Goal: Use online tool/utility: Utilize a website feature to perform a specific function

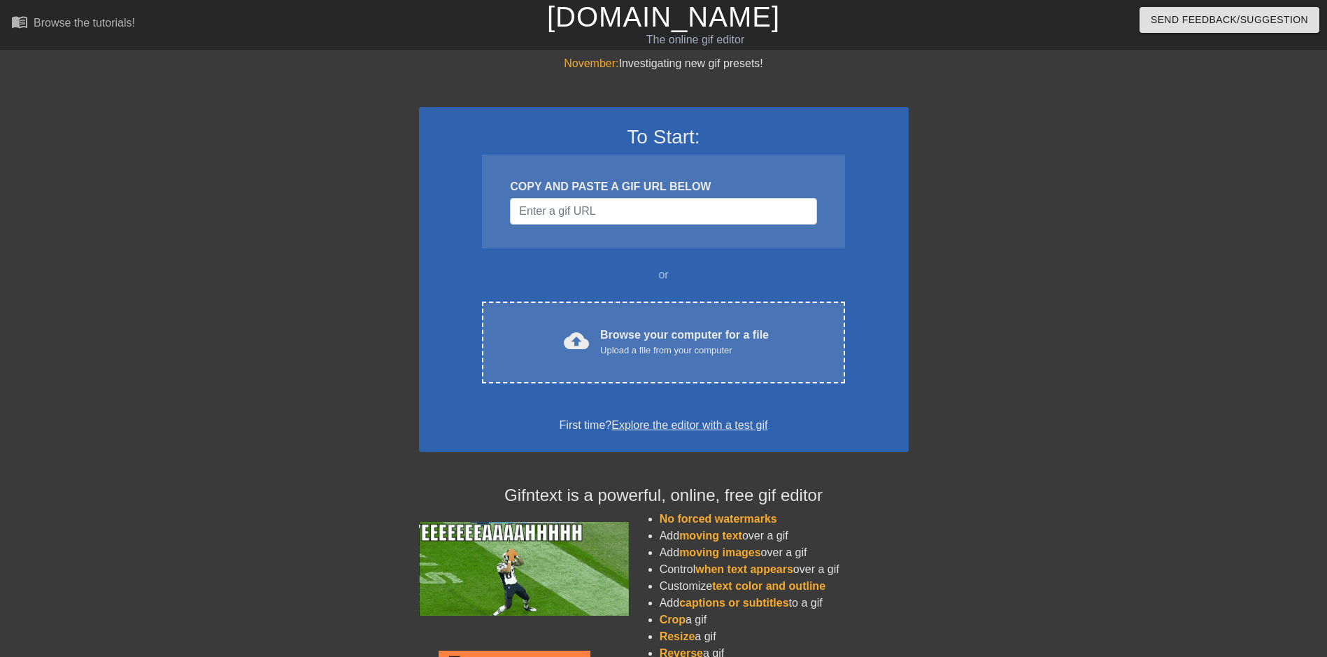
click at [653, 22] on link "[DOMAIN_NAME]" at bounding box center [663, 16] width 233 height 31
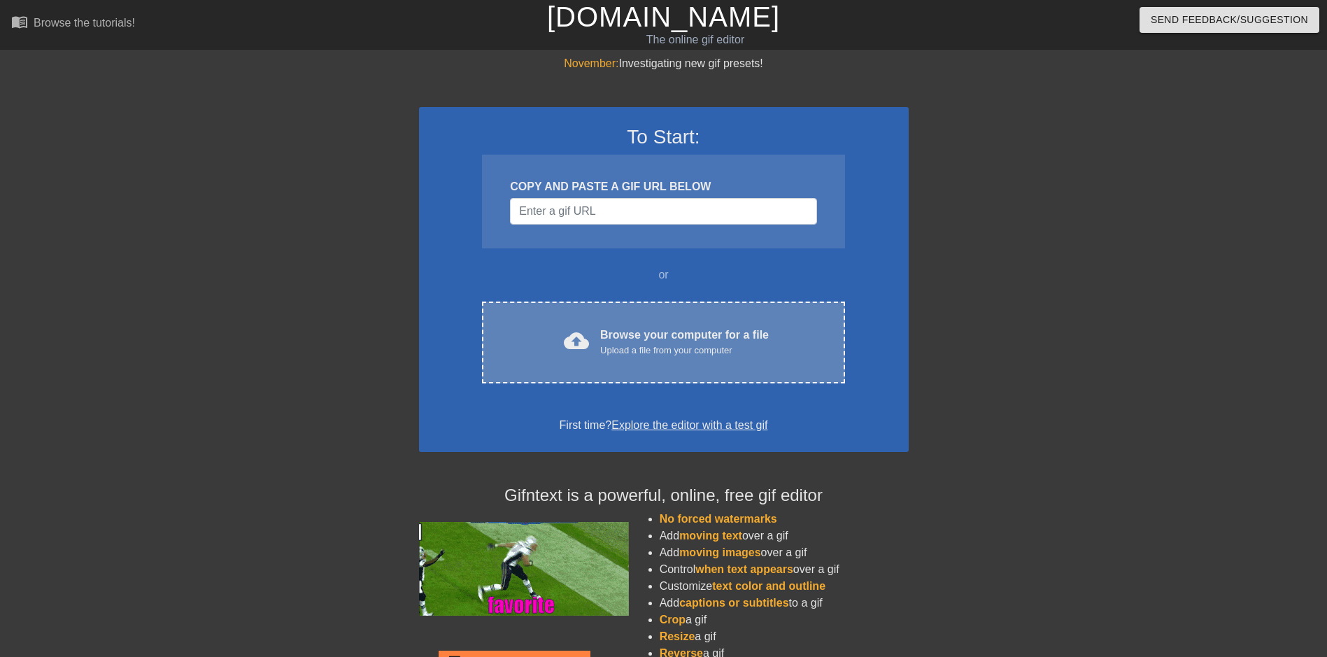
click at [620, 344] on div "Upload a file from your computer" at bounding box center [684, 350] width 169 height 14
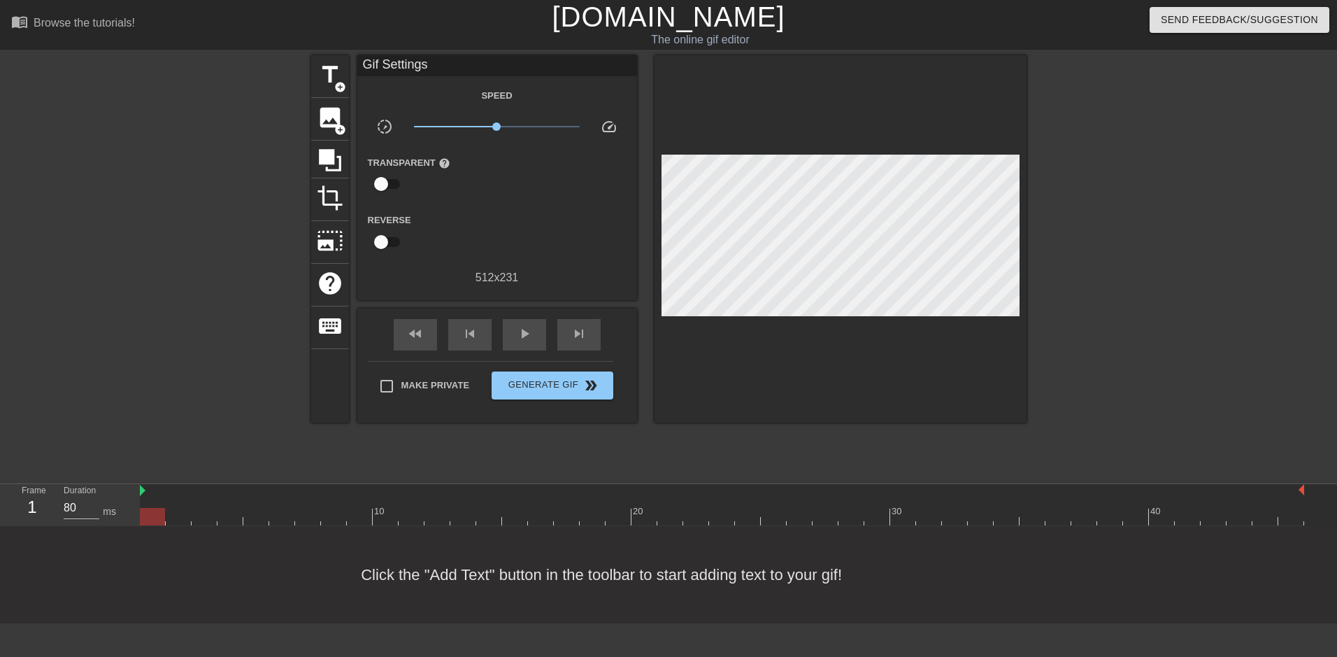
click at [521, 455] on div "title add_circle image add_circle crop photo_size_select_large help keyboard Gi…" at bounding box center [668, 265] width 715 height 420
drag, startPoint x: 1140, startPoint y: 177, endPoint x: 1021, endPoint y: 171, distance: 119.0
click at [1140, 177] on div at bounding box center [1148, 265] width 210 height 420
click at [331, 77] on span "title" at bounding box center [330, 75] width 27 height 27
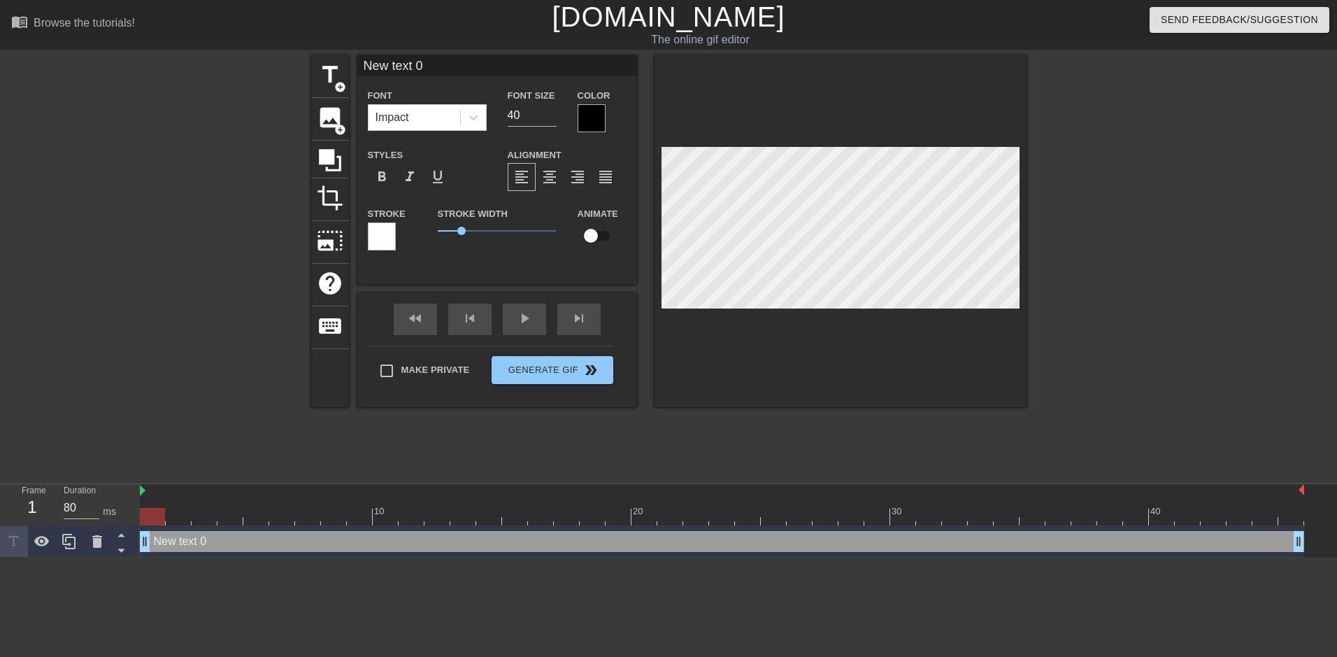
click at [593, 120] on div at bounding box center [592, 118] width 28 height 28
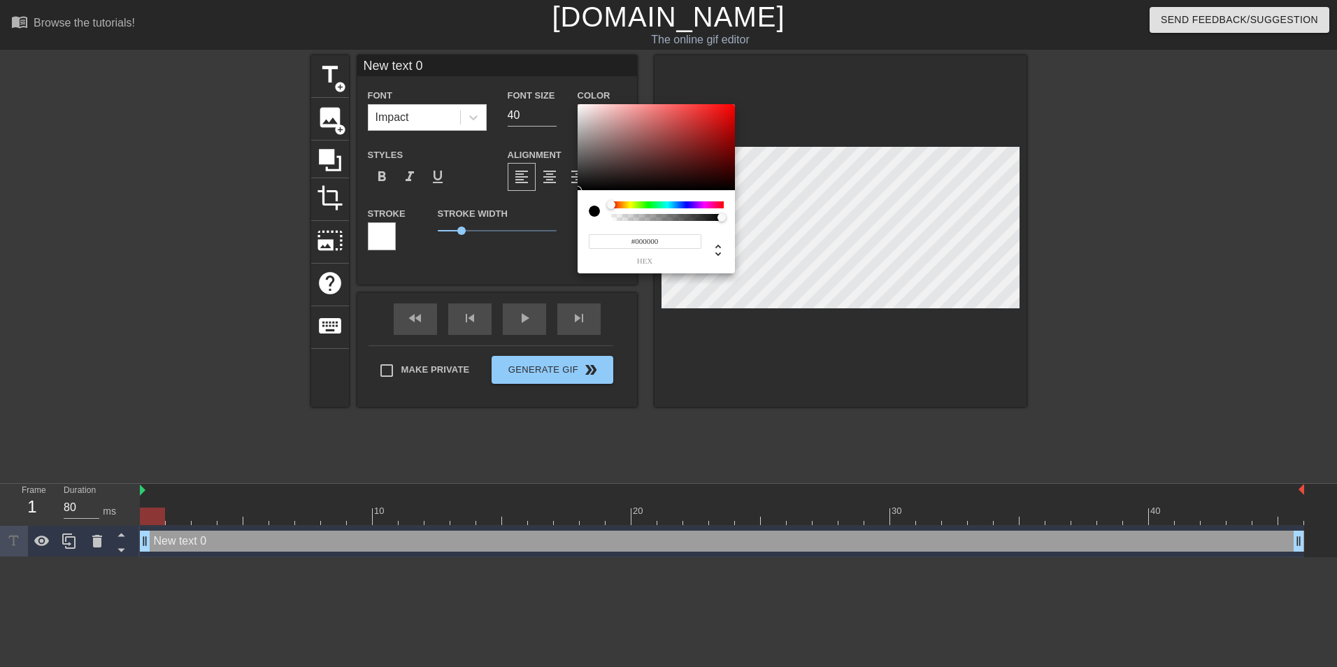
type input "#F80707"
click at [730, 106] on div at bounding box center [656, 147] width 157 height 87
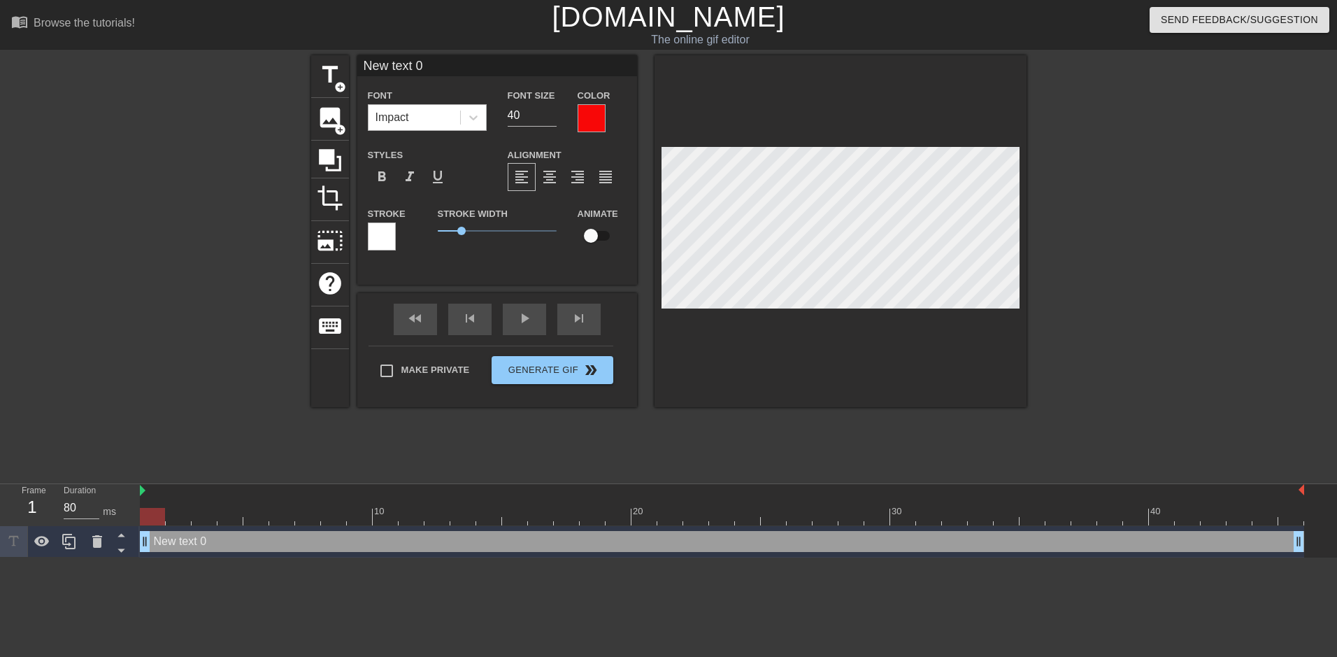
click at [412, 116] on div "Impact" at bounding box center [415, 117] width 92 height 25
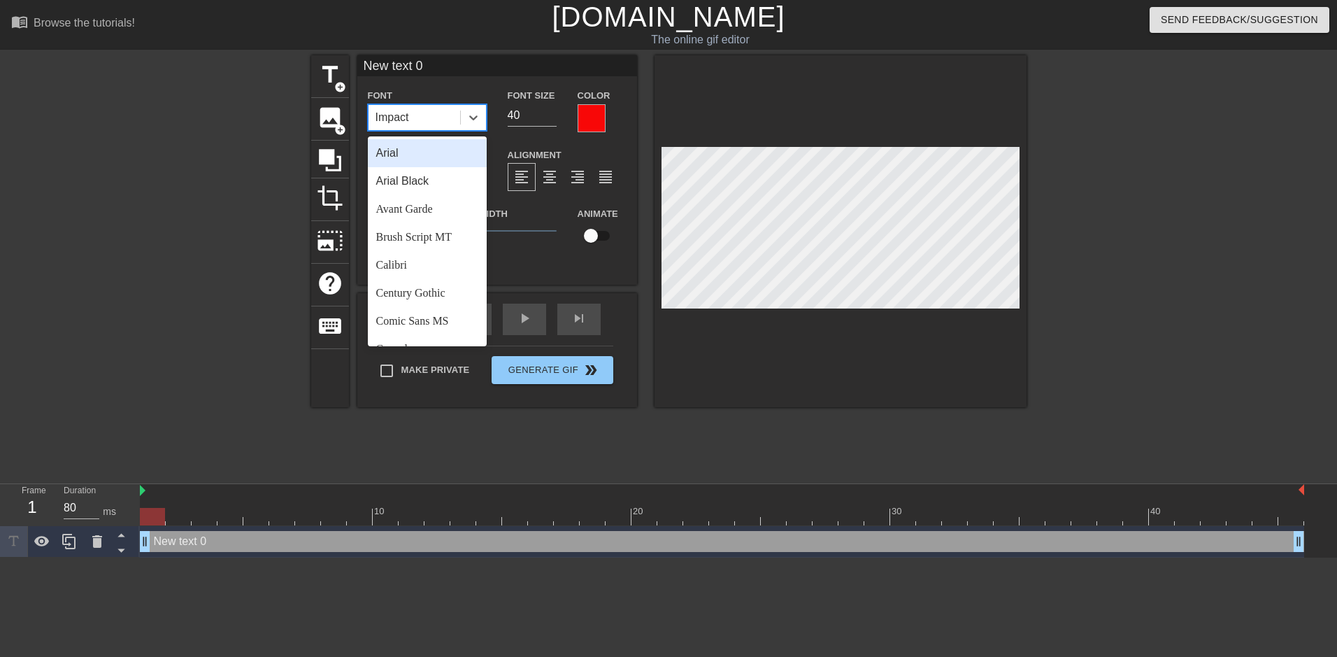
click at [402, 152] on div "Arial" at bounding box center [427, 153] width 119 height 28
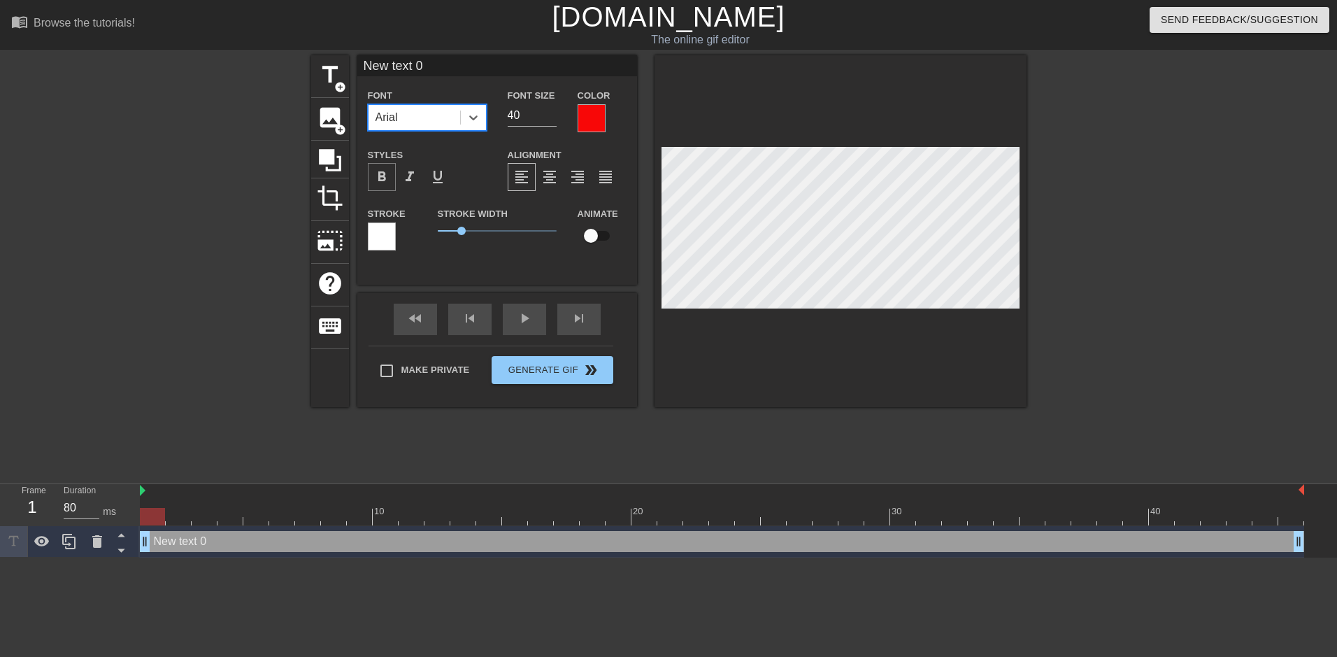
drag, startPoint x: 383, startPoint y: 170, endPoint x: 390, endPoint y: 172, distance: 7.3
click at [383, 171] on span "format_bold" at bounding box center [381, 177] width 17 height 17
type input "G"
type textarea "G"
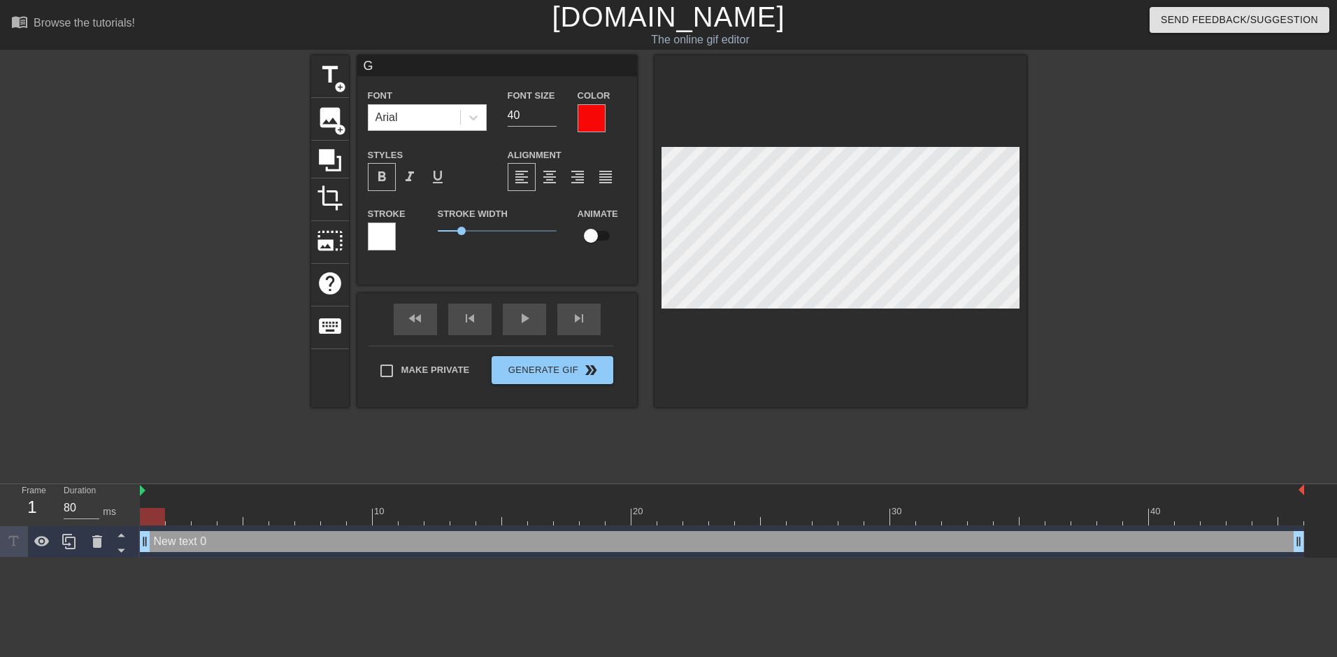
scroll to position [2, 2]
type input "GE"
type textarea "GE"
type input "GET"
type textarea "GET"
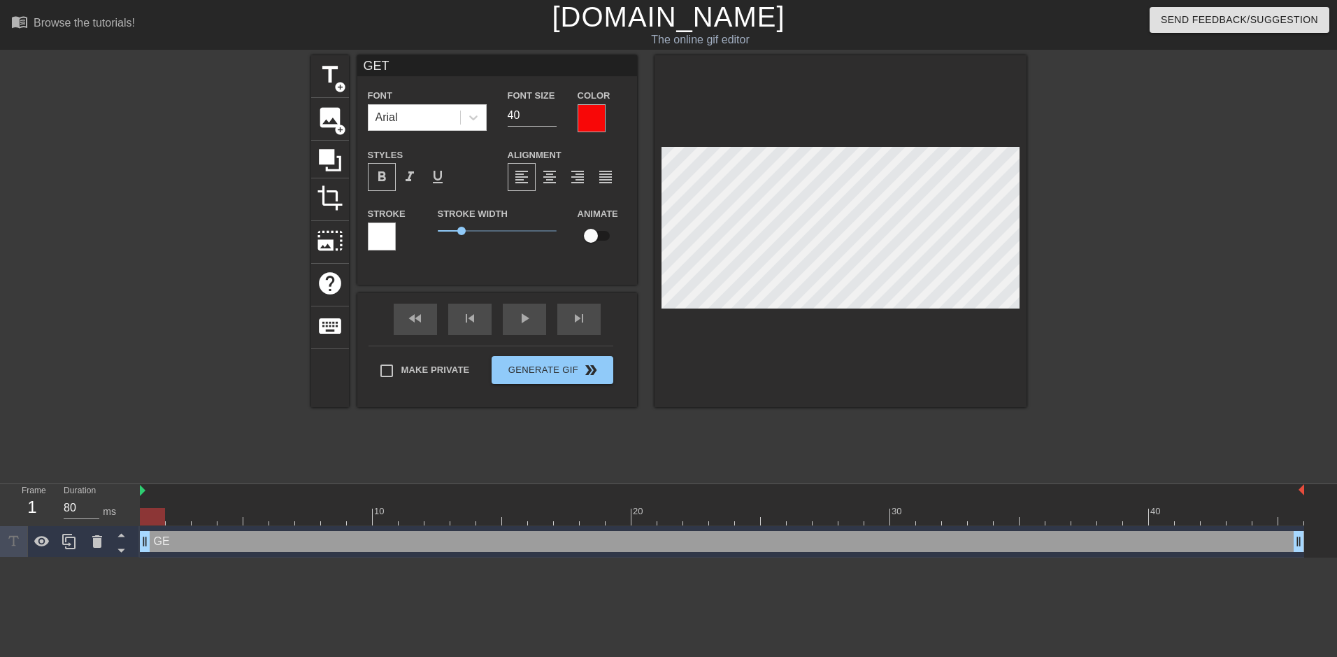
type input "GETT"
type textarea "GETT"
type input "GETTI"
type textarea "GETTI"
type input "GETTIN"
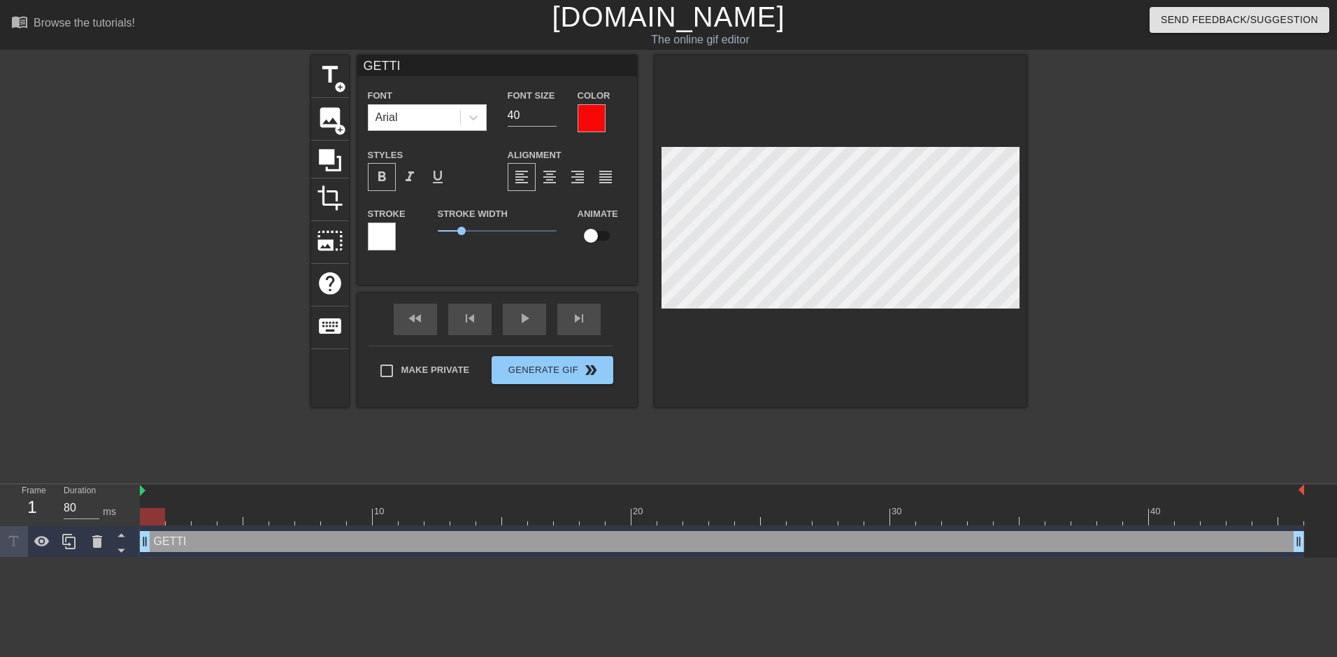
type textarea "GETTIN"
type input "GETTING"
type textarea "GETTING"
type input "GETTING"
type textarea "GETTING"
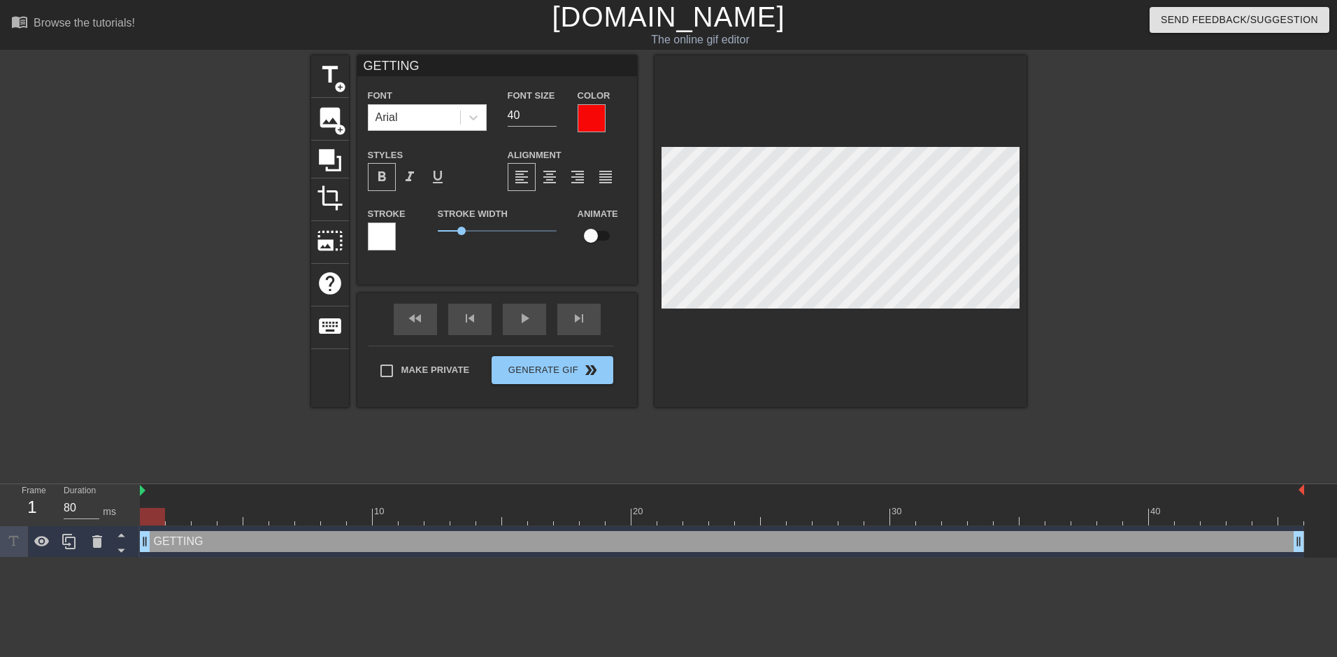
scroll to position [2, 3]
type input "GETTING L"
type textarea "GETTING L"
type input "GETTING LO"
type textarea "GETTING LO"
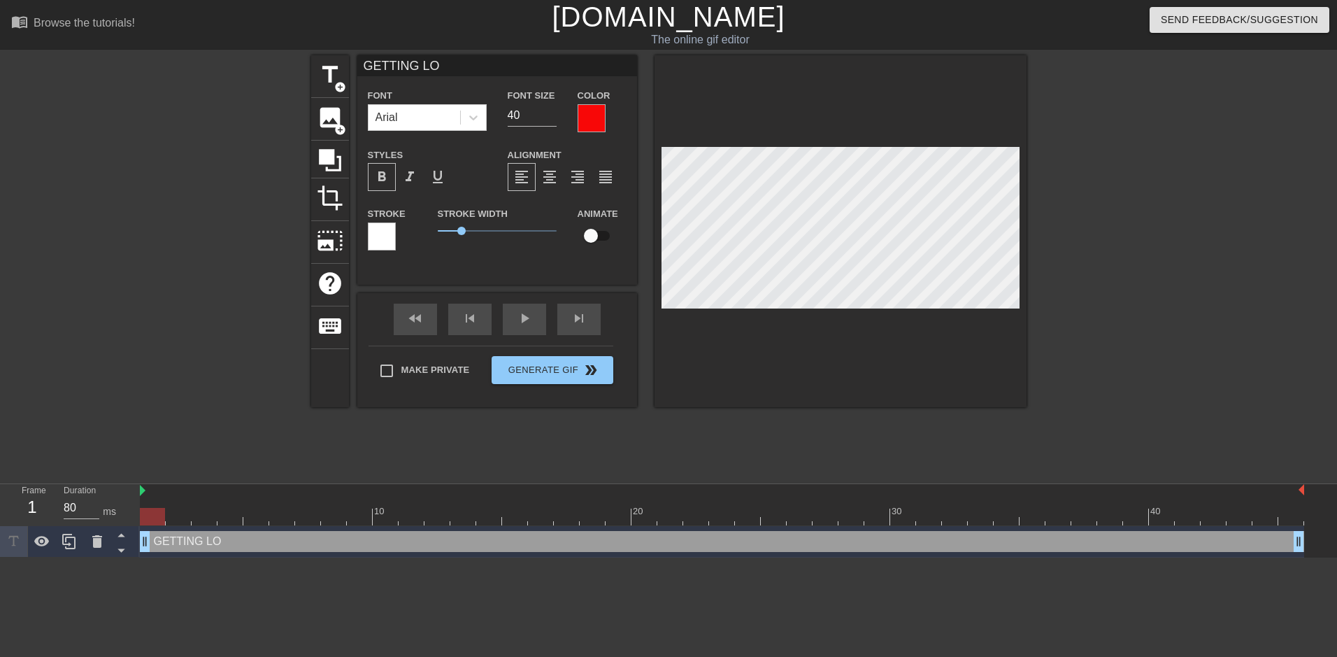
type input "GETTING LOS"
type textarea "GETTING LOS"
type input "GETTING LOST"
type textarea "GETTING LOST"
type input "GETTING LOST"
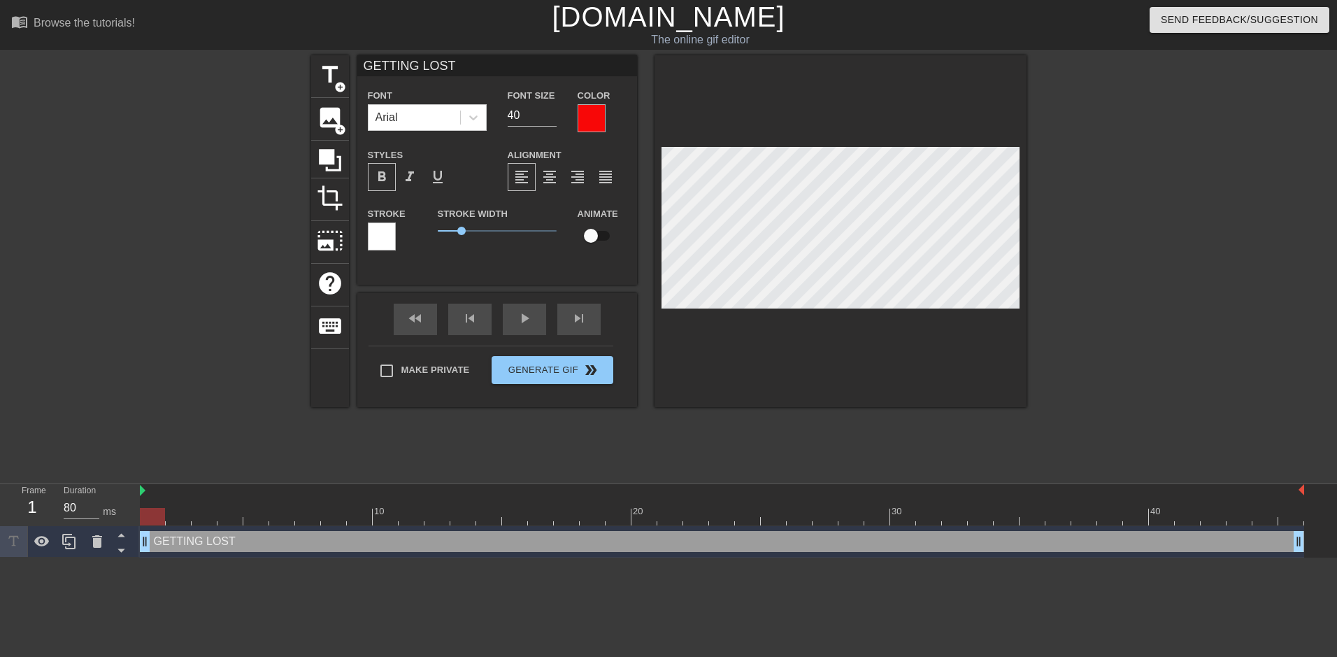
type textarea "GETTING LOST"
type input "GETTING LOST O"
type textarea "GETTING LOST O"
type input "GETTING LOST ON"
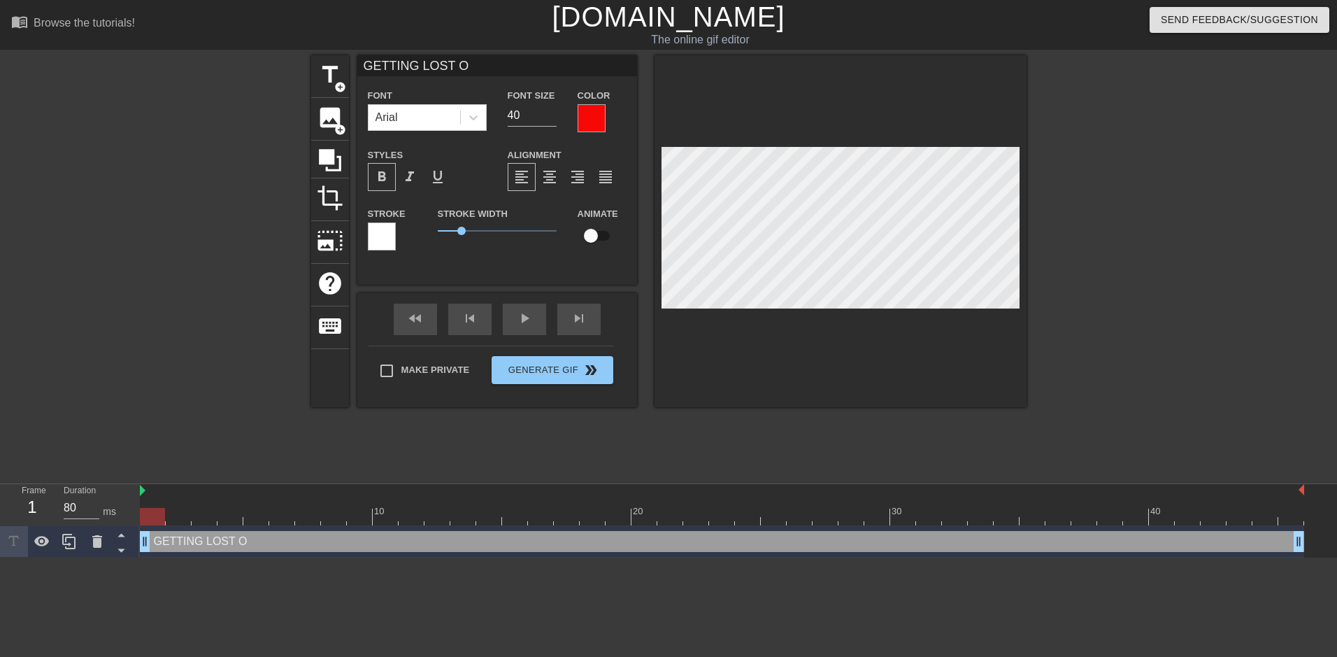
type textarea "GETTING LOST ON"
type input "GETTING LOST ON"
type textarea "GETTING LOST ON"
type input "GETTING LOST ONP"
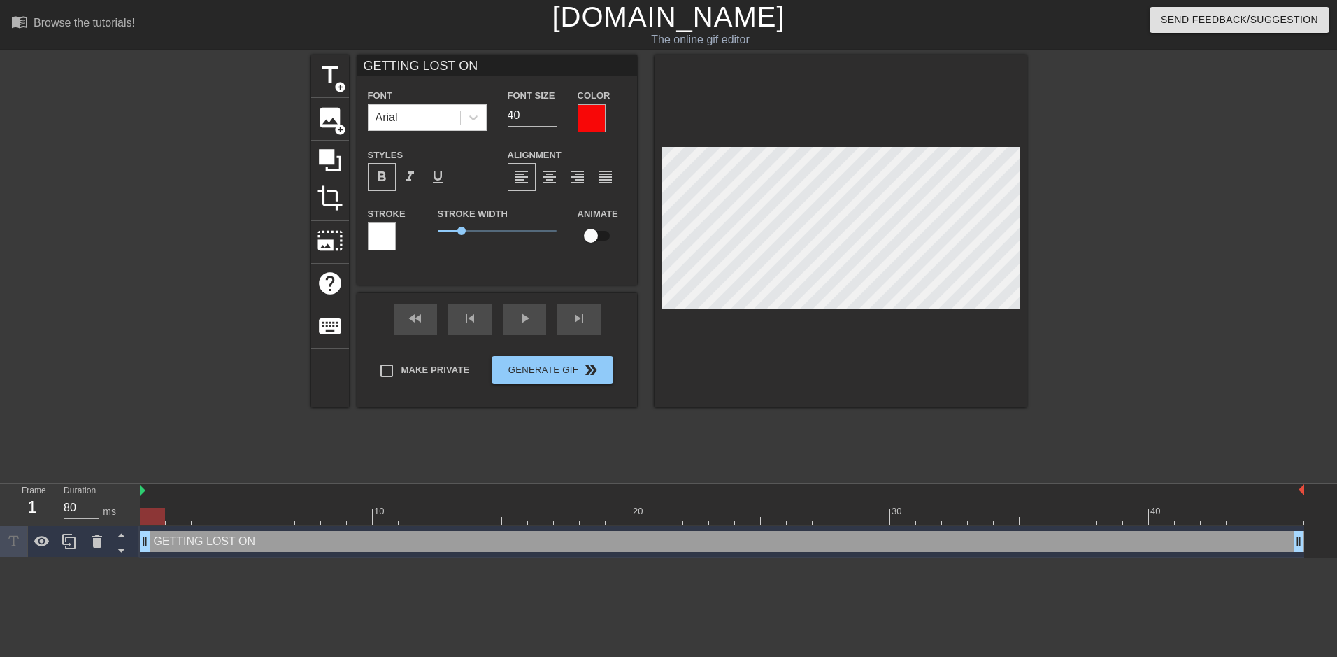
type textarea "GETTING LOST ON P"
type input "GETTING LOST ONPE"
type textarea "GETTING LOST ON PE"
type input "GETTING LOST ONPEN"
type textarea "GETTING LOST ON PEN"
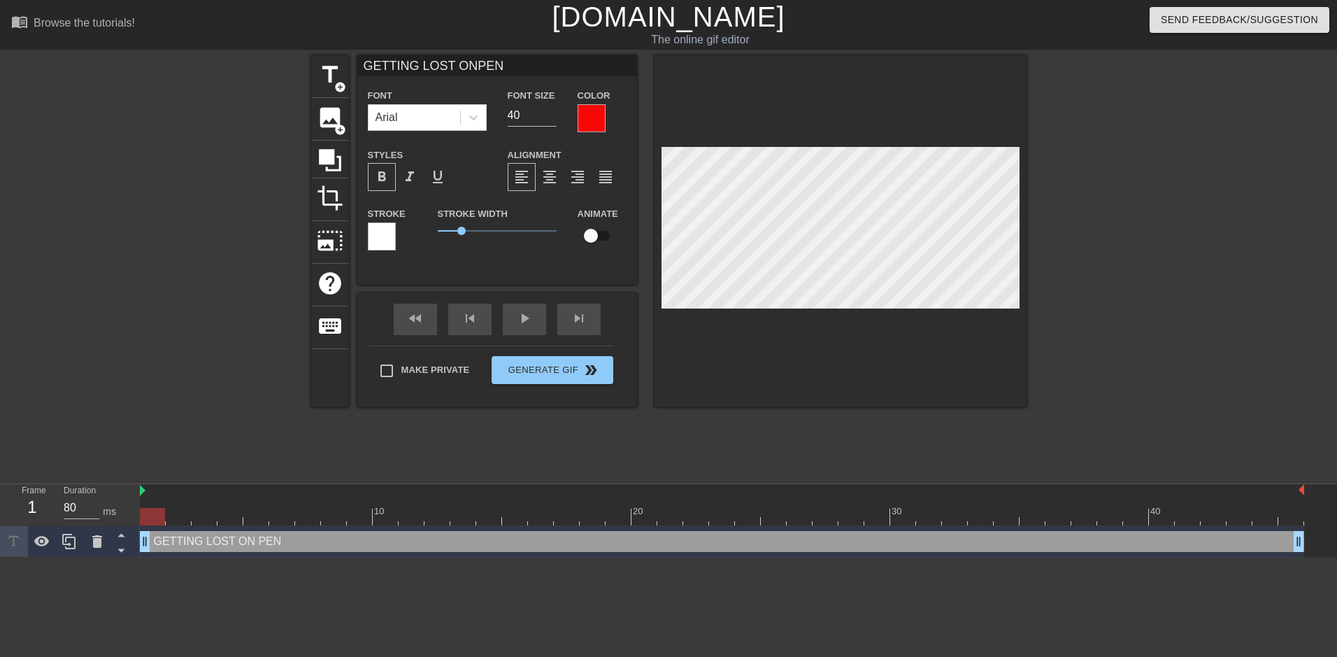
type input "GETTING LOST ONPENI"
type textarea "GETTING LOST ON PENI"
type input "GETTING LOST ONPENIS"
type textarea "GETTING LOST ON PENIS"
type input "GETTING LOST ONPENIS"
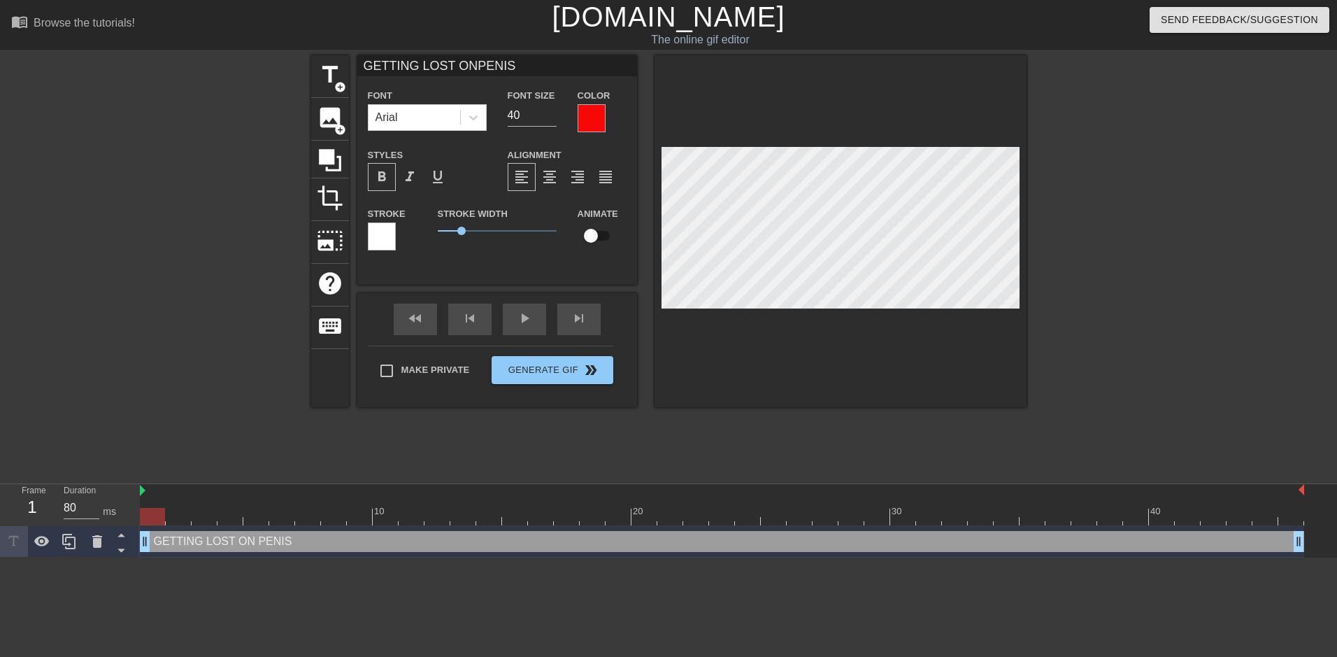
type textarea "GETTING LOST ON PENIS"
type input "GETTING LOST ONPENIS P"
type textarea "GETTING LOST ON PENIS P"
type input "GETTING LOST ONPENIS PL"
type textarea "GETTING LOST ON PENIS PL"
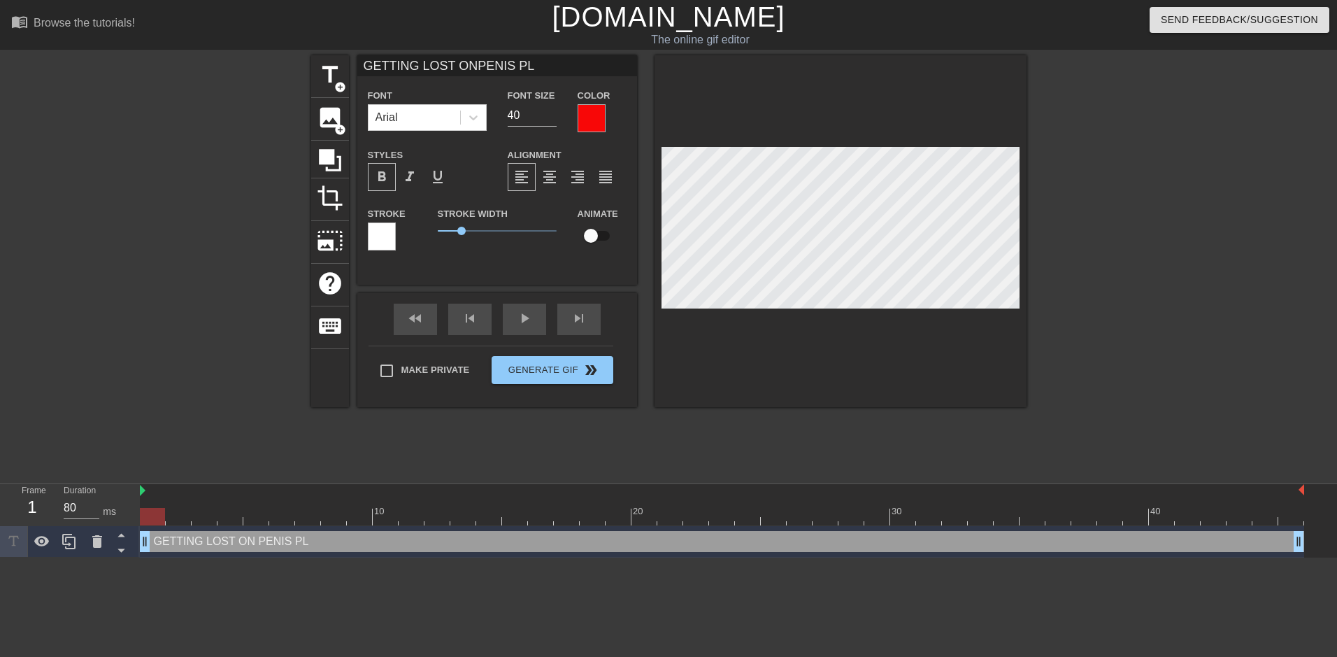
type input "GETTING LOST ONPENIS PLE"
type textarea "GETTING LOST ON PENIS PLE"
type input "GETTING LOST ONPENIS PLEA"
type textarea "GETTING LOST ON PENIS PLEA"
type input "GETTING LOST ONPENIS PLEAS"
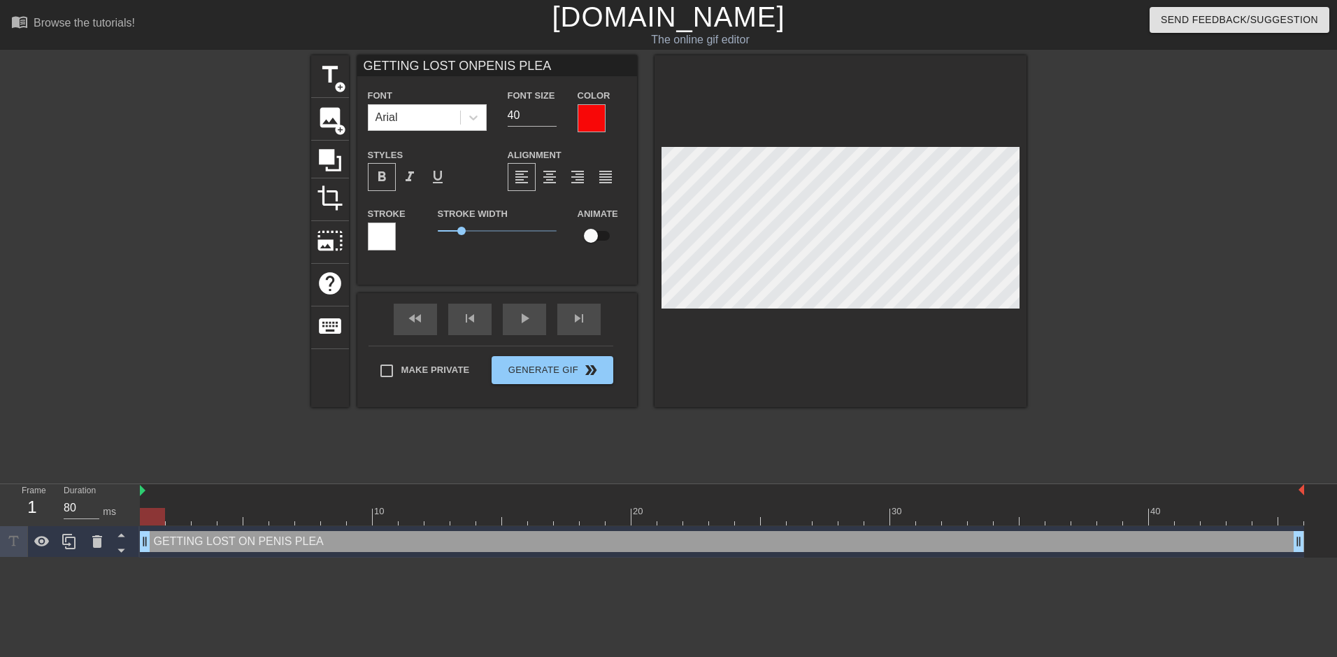
type textarea "GETTING LOST ON PENIS PLEAS"
type input "GETTING LOST ONPENIS PLEASU"
type textarea "GETTING LOST ON PENIS PLEASU"
type input "GETTING LOST ONPENIS PLEASUR"
type textarea "GETTING LOST ON PENIS PLEASUR"
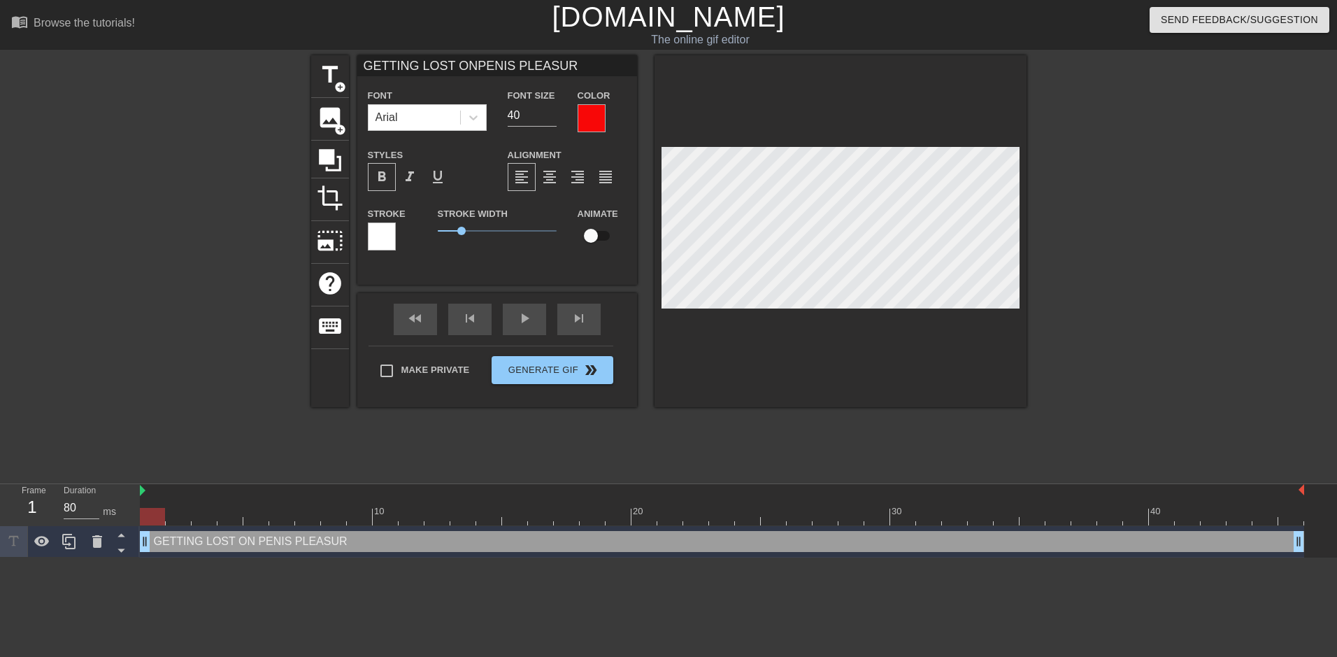
type input "GETTING LOST ONPENIS PLEASURE"
type textarea "GETTING LOST ON PENIS PLEASURE"
type input "GETTING LOST ONPENIS PLEASURE"
type input "39"
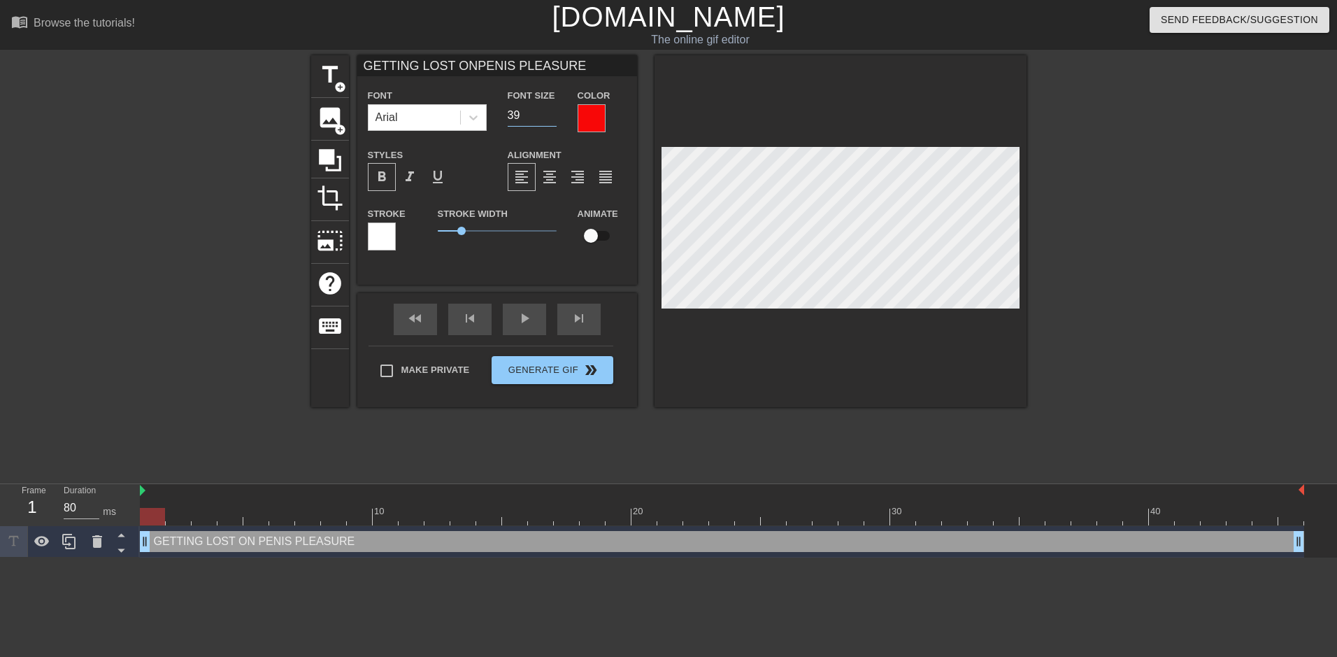
type input "GETTING LOST ONPENIS PLEASURE"
type input "38"
type input "GETTING LOST ONPENIS PLEASURE"
type input "37"
type input "GETTING LOST ONPENIS PLEASURE"
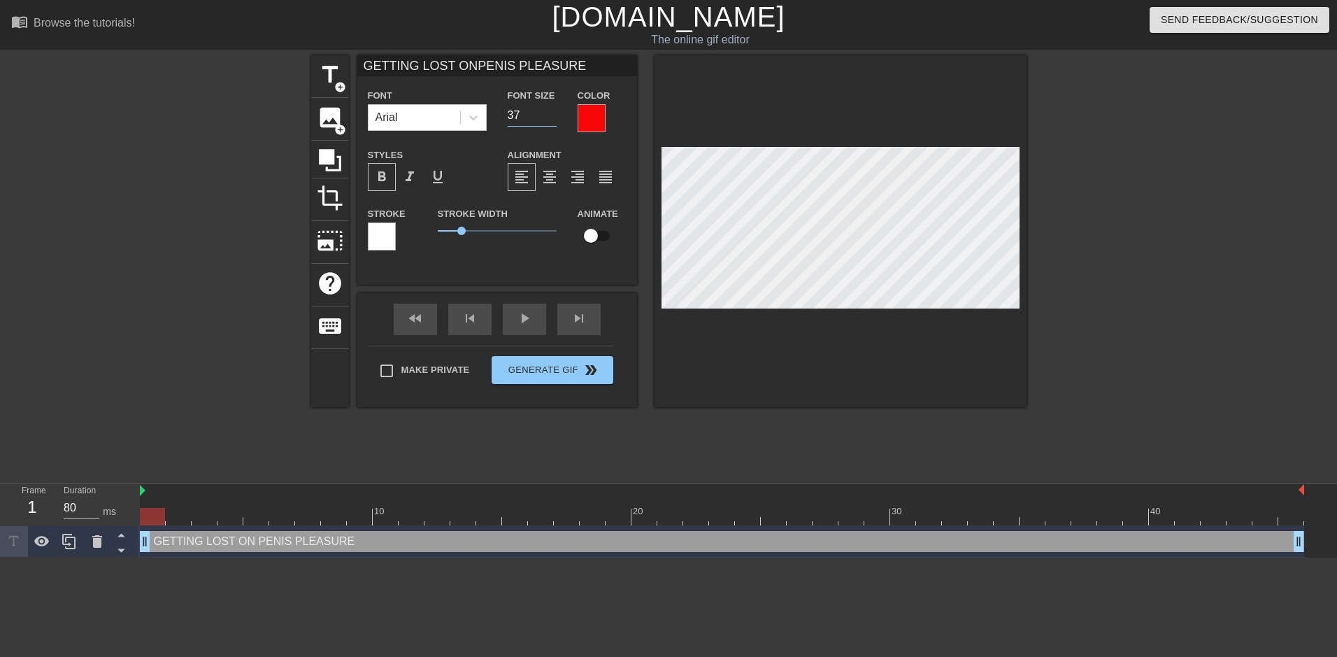
type input "36"
type input "GETTING LOST ONPENIS PLEASURE"
type input "35"
type input "GETTING LOST ONPENIS PLEASURE"
type input "33"
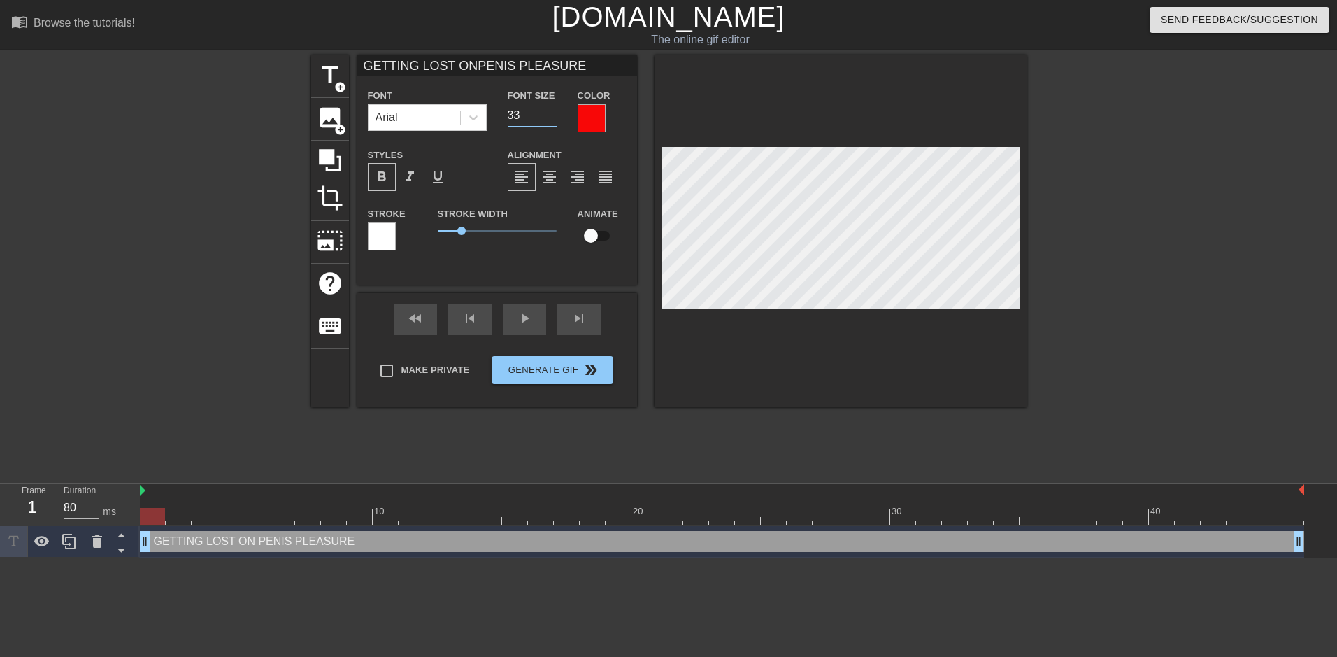
click at [551, 118] on input "33" at bounding box center [532, 115] width 49 height 22
type input "GETTING LOST ONPENIS PLEASURE"
type input "32"
click at [551, 118] on input "32" at bounding box center [532, 115] width 49 height 22
type input "GETTING LOST ONPENIS PLEASURE"
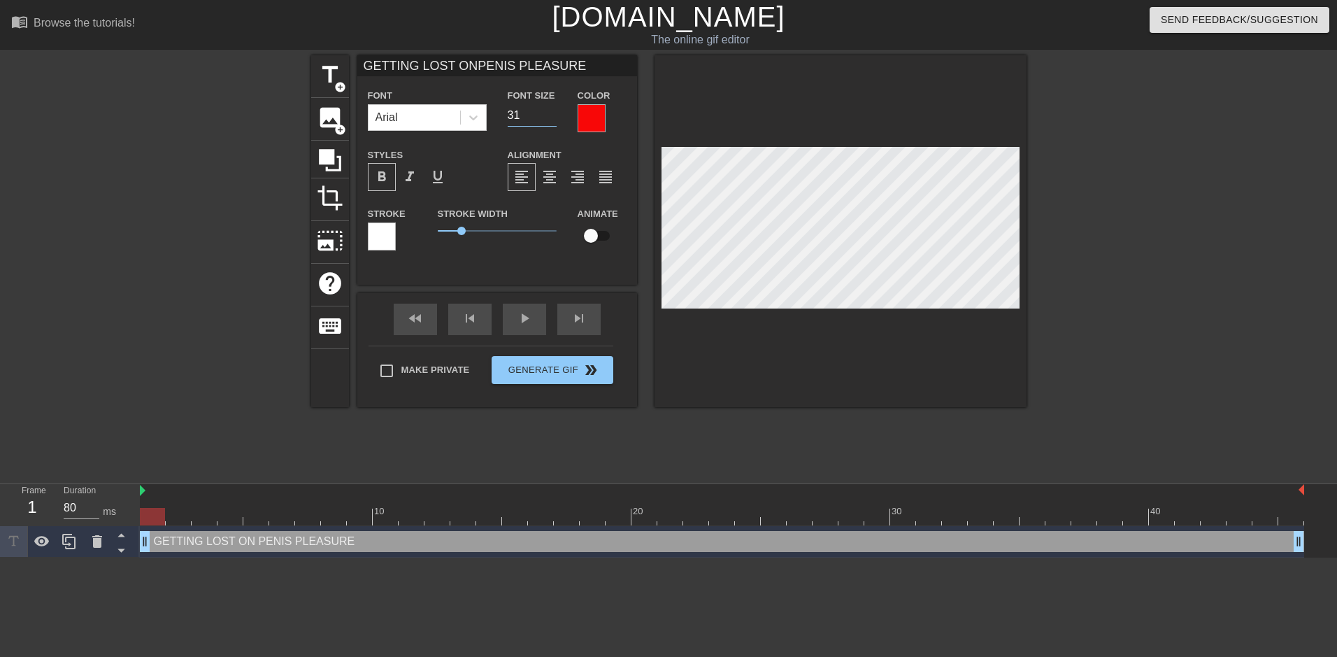
type input "31"
click at [551, 118] on input "31" at bounding box center [532, 115] width 49 height 22
type input "GETTING LOST ONPENIS PLEASURE"
type input "30"
click at [551, 118] on input "30" at bounding box center [532, 115] width 49 height 22
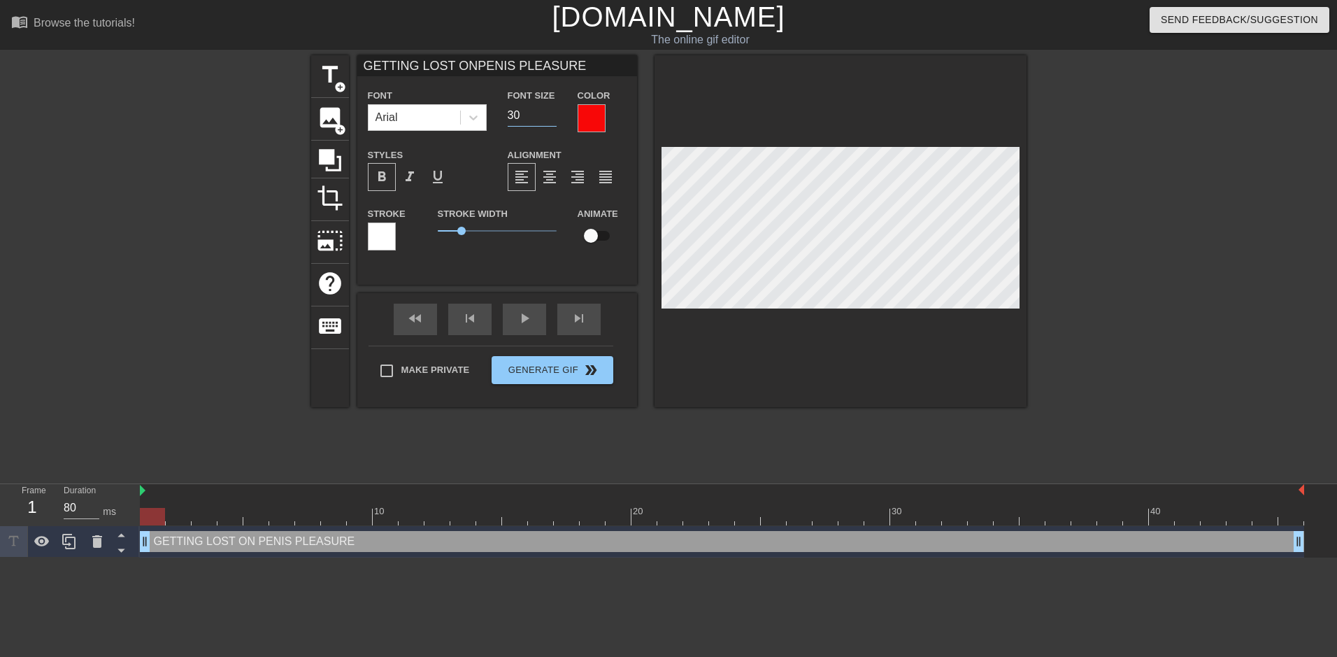
scroll to position [3, 6]
click at [1141, 240] on div at bounding box center [1148, 265] width 210 height 420
type input "GETTING LOST ONPENIS PLEASURE"
type input "29"
click at [551, 117] on input "29" at bounding box center [532, 115] width 49 height 22
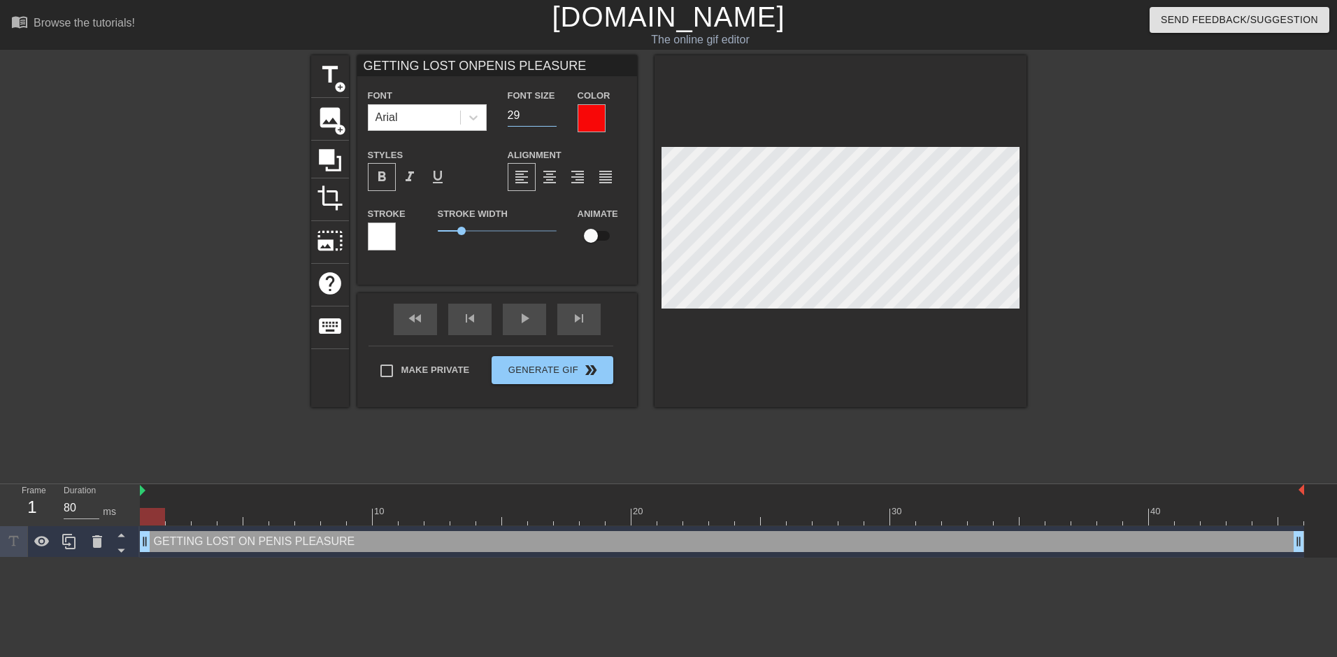
type input "GETTING LOST ONPENIS PLEASURE"
type input "28"
click at [551, 117] on input "28" at bounding box center [532, 115] width 49 height 22
type input "GETTING LOST ONPENIS PLEASURE"
type input "27"
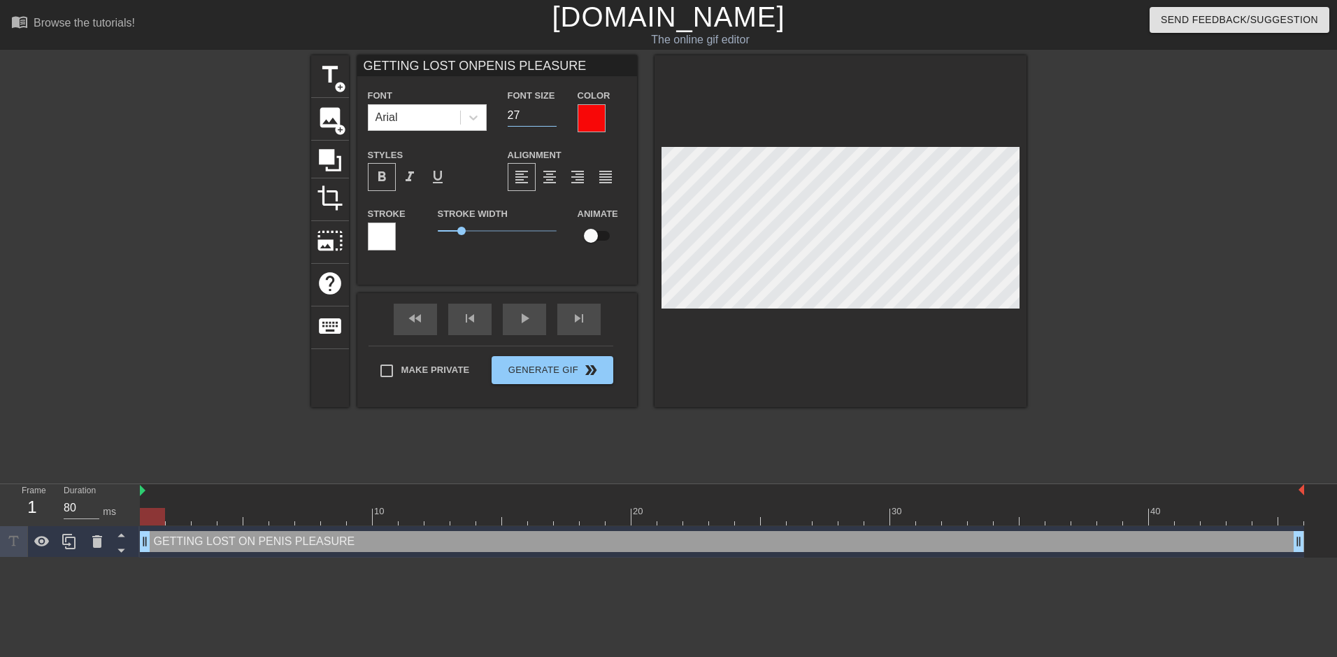
click at [551, 117] on input "27" at bounding box center [532, 115] width 49 height 22
type input "GETTING LOST ONPENIS PLEASURE"
type input "26"
click at [551, 117] on input "26" at bounding box center [532, 115] width 49 height 22
type input "GETTING LOST ONPENIS PLEASURE"
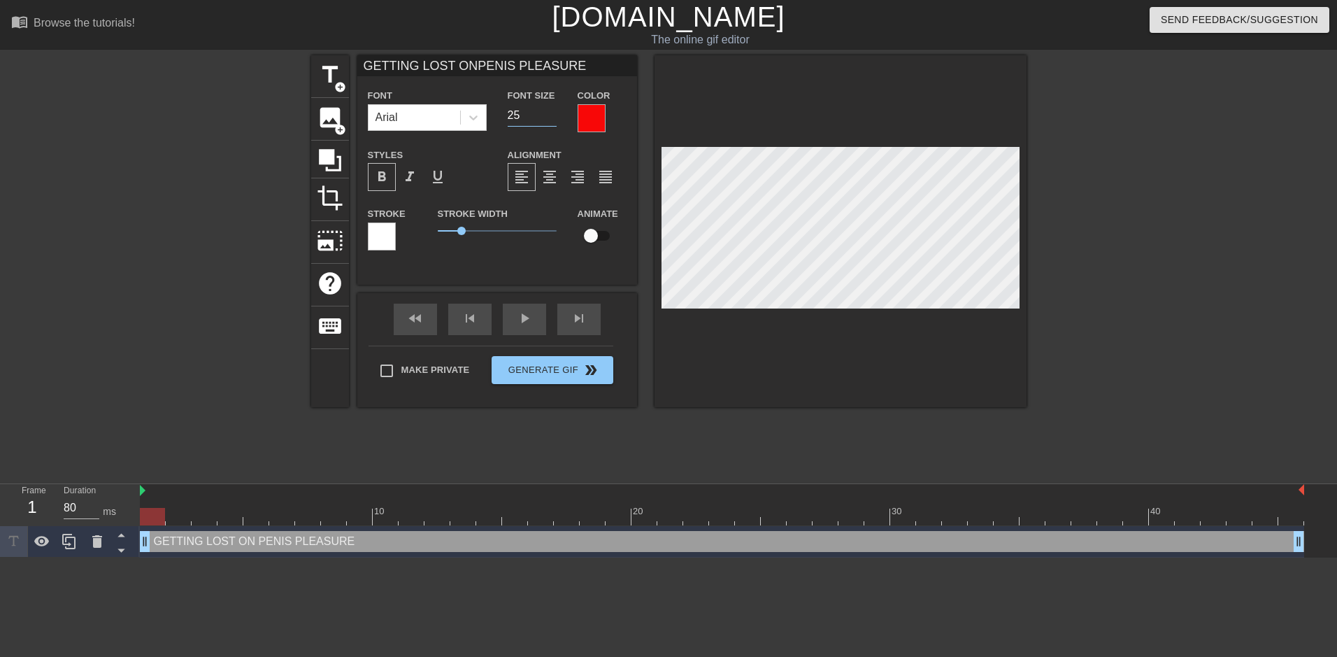
type input "25"
click at [551, 117] on input "25" at bounding box center [532, 115] width 49 height 22
click at [1204, 182] on div at bounding box center [1148, 265] width 210 height 420
type input "GETTING LOST ONPENIS PLEASURE"
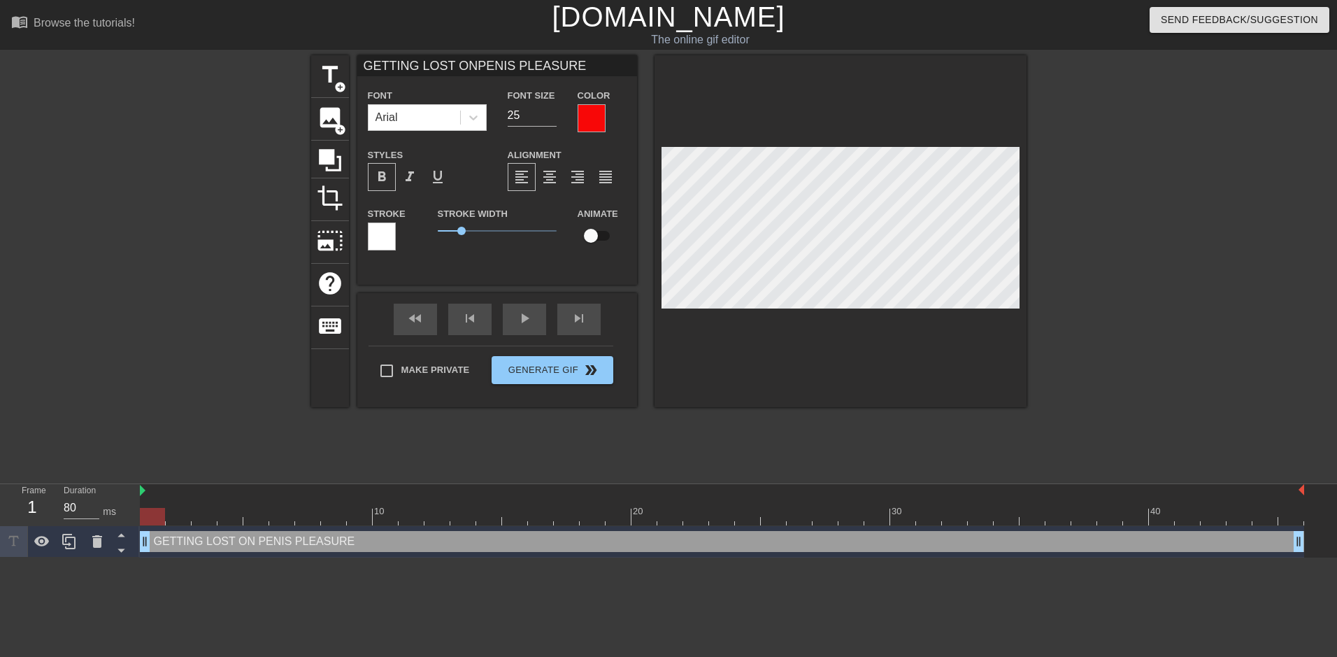
scroll to position [2, 2]
type textarea "GETTING LOST ON PENIS PLEASURE"
type input "GETTING LOST ON PENIS PLEASURE"
type textarea "GETTING LOST ON PENIS PLEASURE"
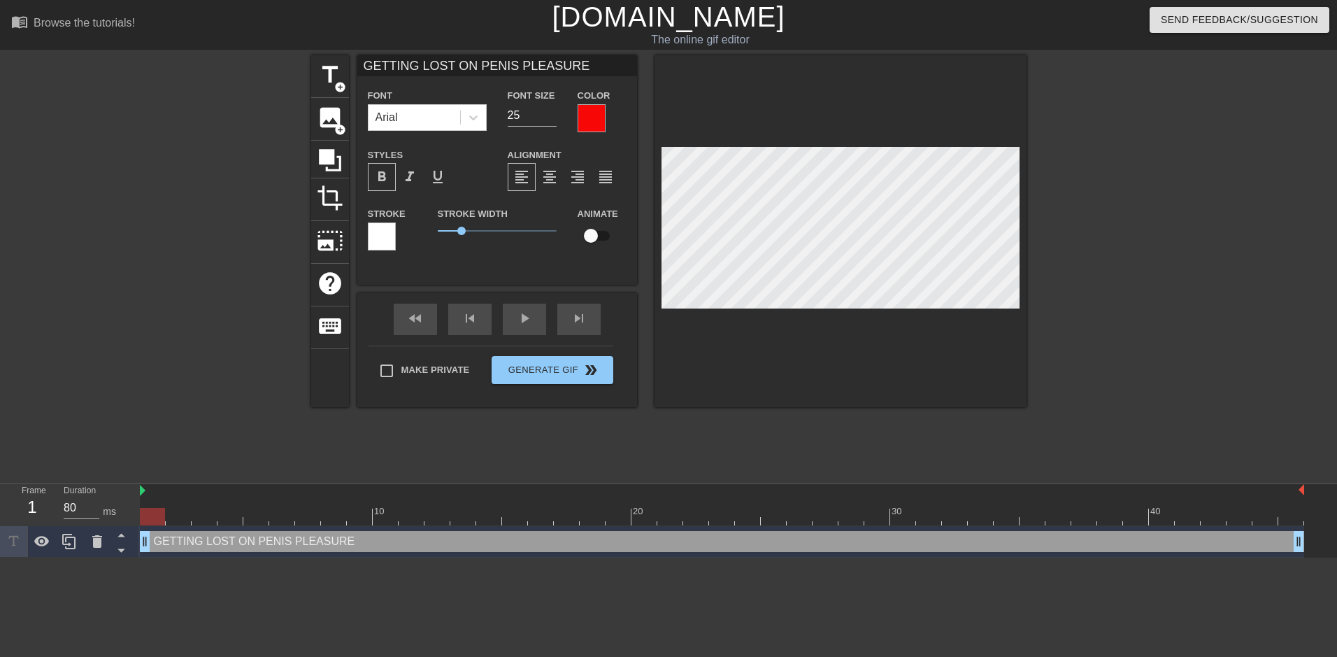
type input "GETTING LOST ON PENIS PLEASURE"
type textarea "GETTING LOST ON PENIS PLEASURE"
type input "GETTING LOST ON PENIS PLEASURE"
type textarea "GETTING LOST ON PENIS PLEASURE"
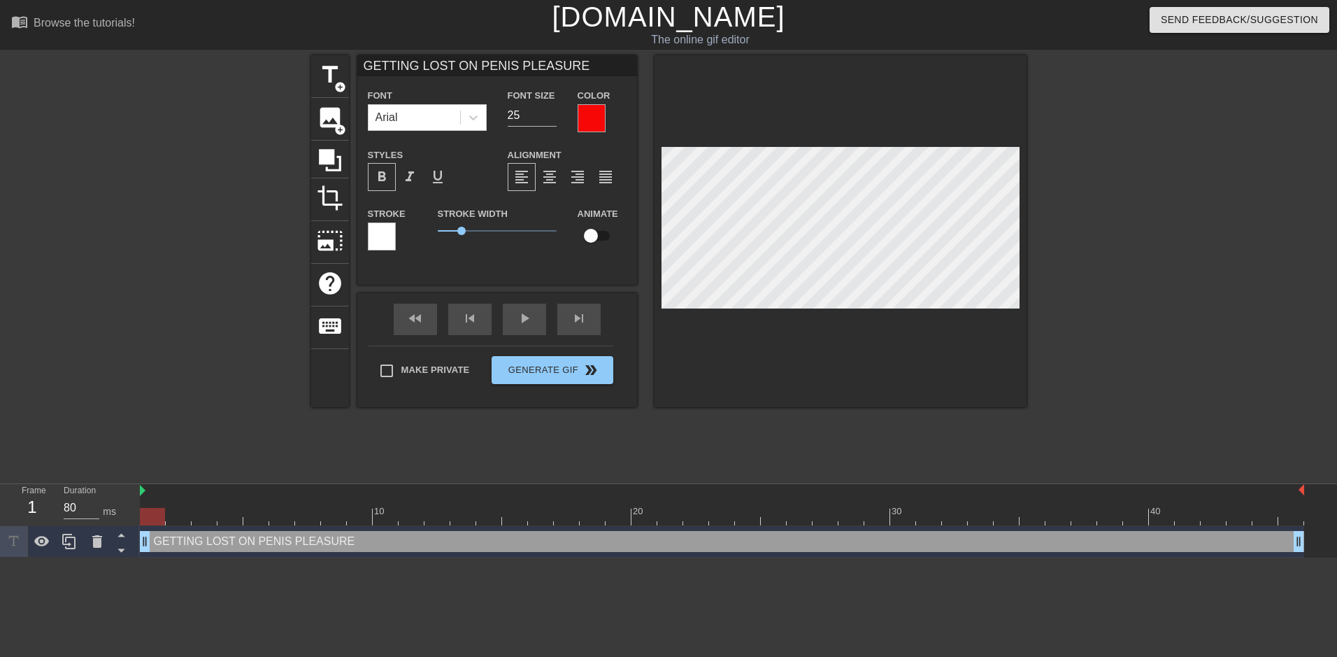
scroll to position [3, 3]
type input "GETTING LOST ON PENIS PLEASURE"
type textarea "GETTING LOST ON PENIS PLEASURE"
type input "GETTING LOST ON PENIS PLEASUREI"
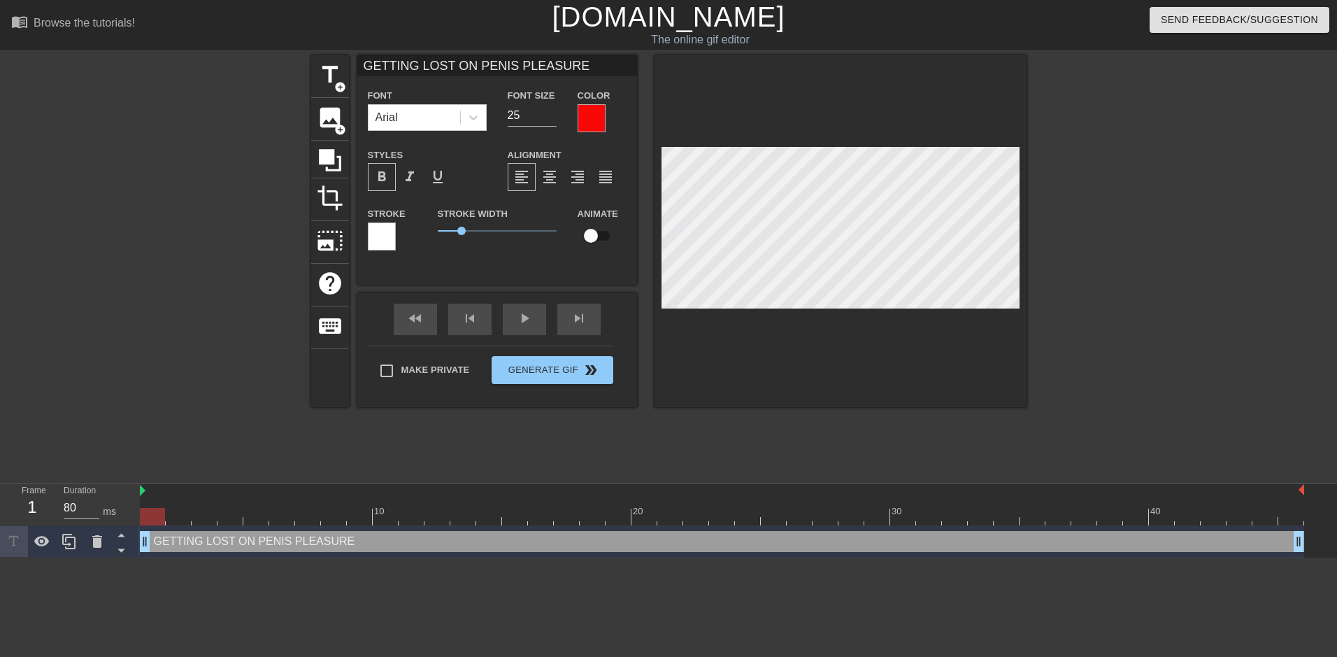
type textarea "GETTING LOST ON PENIS PLEASURE I"
type input "GETTING LOST ON PENIS PLEASUREIS"
type textarea "GETTING LOST ON PENIS PLEASURE IS"
type input "GETTING LOST ON PENIS PLEASUREIS"
type textarea "GETTING LOST ON PENIS PLEASURE IS"
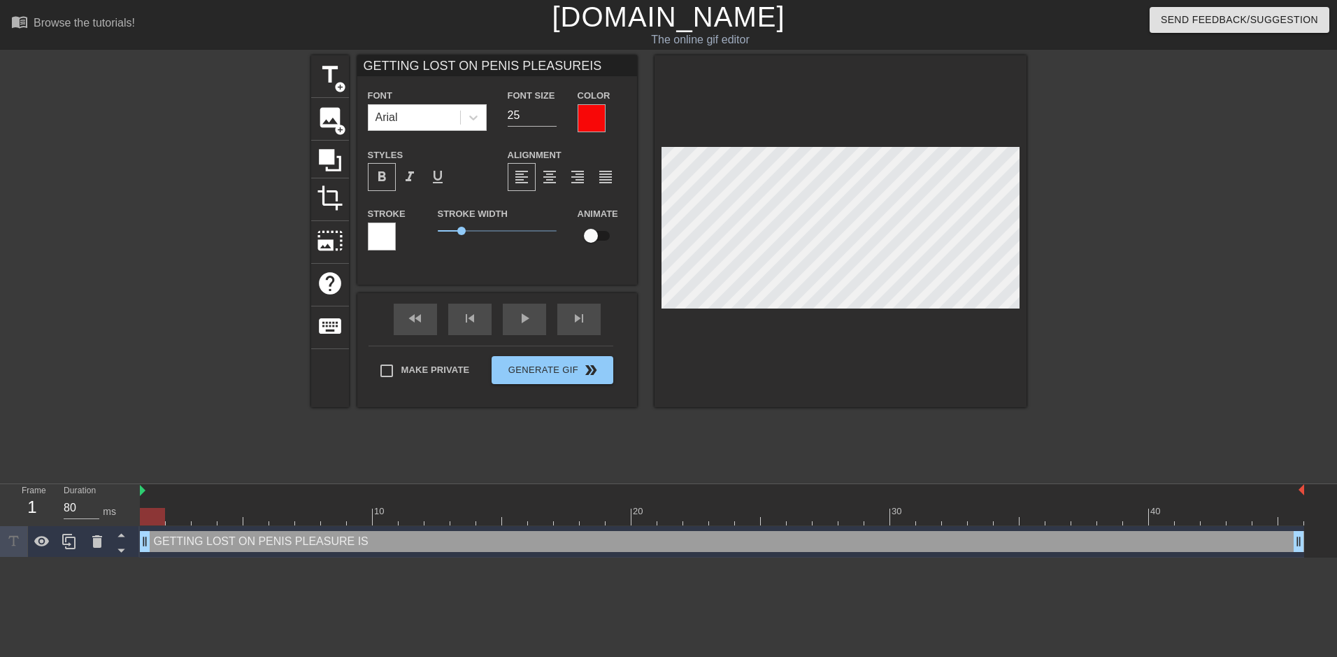
type input "GETTING LOST ON PENIS PLEASUREIS M"
type textarea "GETTING LOST ON PENIS PLEASURE IS M"
type input "GETTING LOST ON PENIS PLEASUREIS MY"
type textarea "GETTING LOST ON PENIS PLEASURE IS MY"
type input "GETTING LOST ON PENIS PLEASUREIS W"
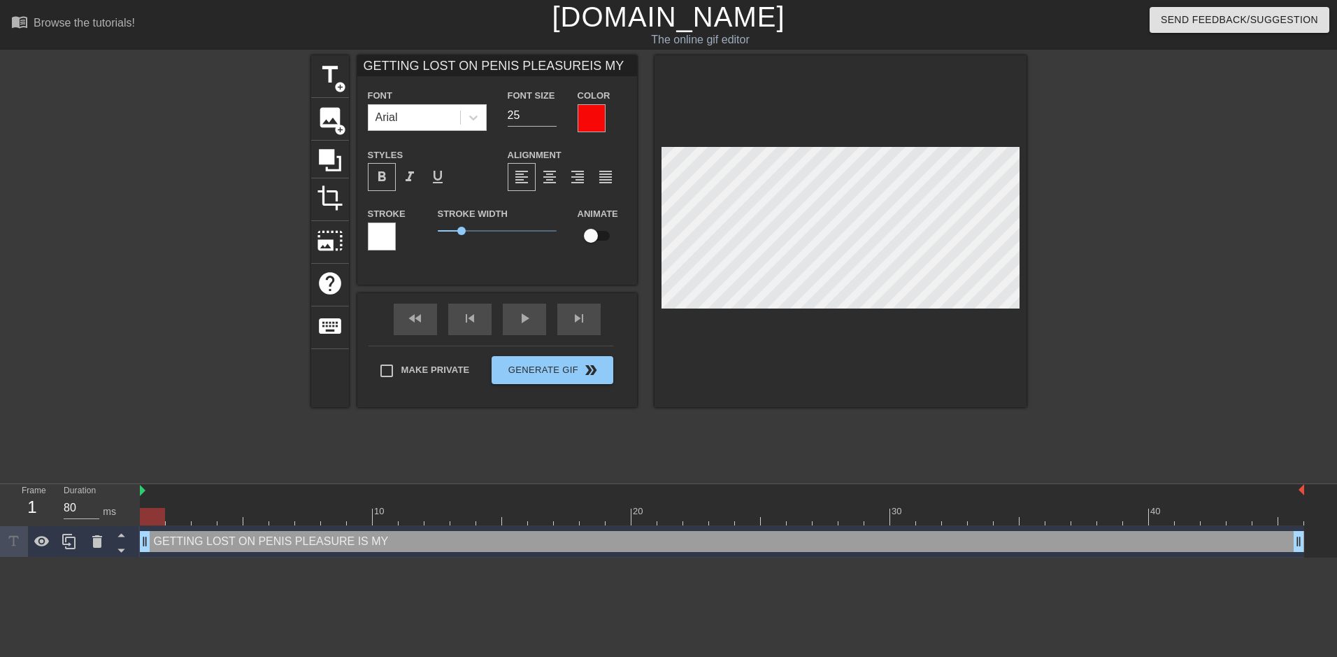
type textarea "GETTING LOST ON PENIS PLEASURE IS W"
type input "GETTING LOST ON PENIS PLEASUREIS WH"
type textarea "GETTING LOST ON PENIS PLEASURE IS WH"
type input "GETTING LOST ON PENIS PLEASUREIS WHA"
type textarea "GETTING LOST ON PENIS PLEASURE IS WHA"
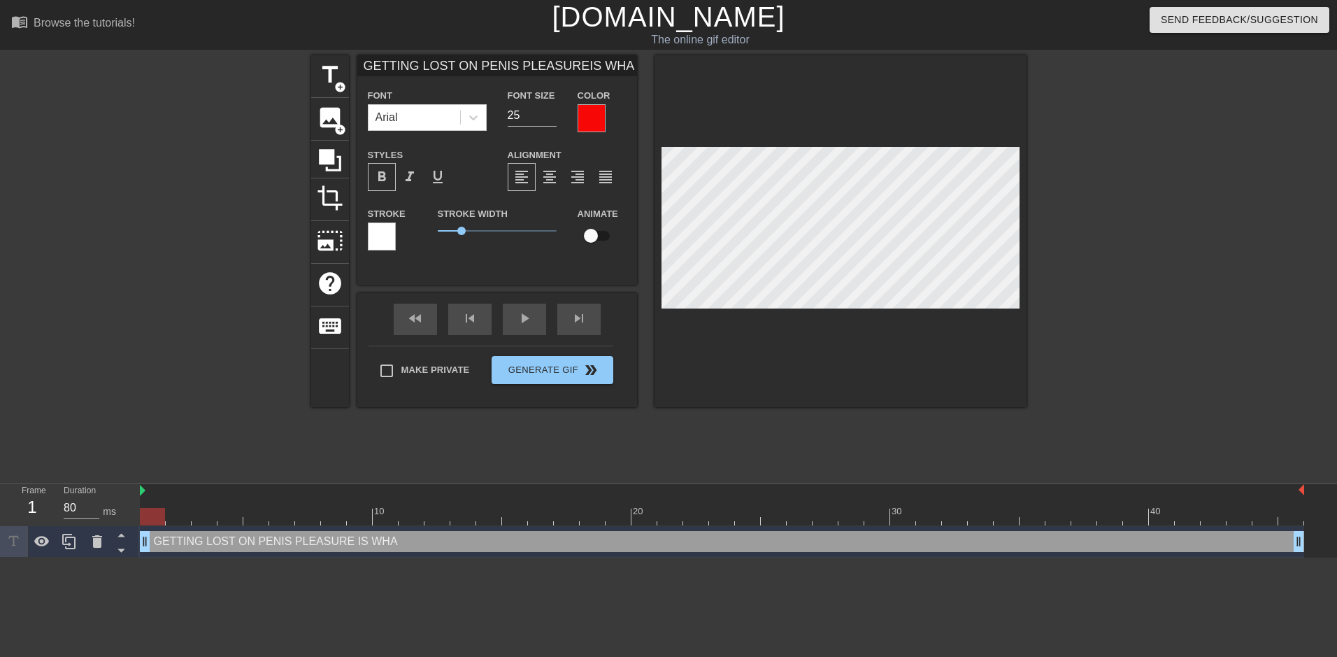
type input "GETTING LOST ON PENIS PLEASUREIS WHAT"
type textarea "GETTING LOST ON PENIS PLEASURE IS WHAT"
type input "GETTING LOST ON PENIS PLEASUREIS WHAT"
type textarea "GETTING LOST ON PENIS PLEASURE IS WHAT"
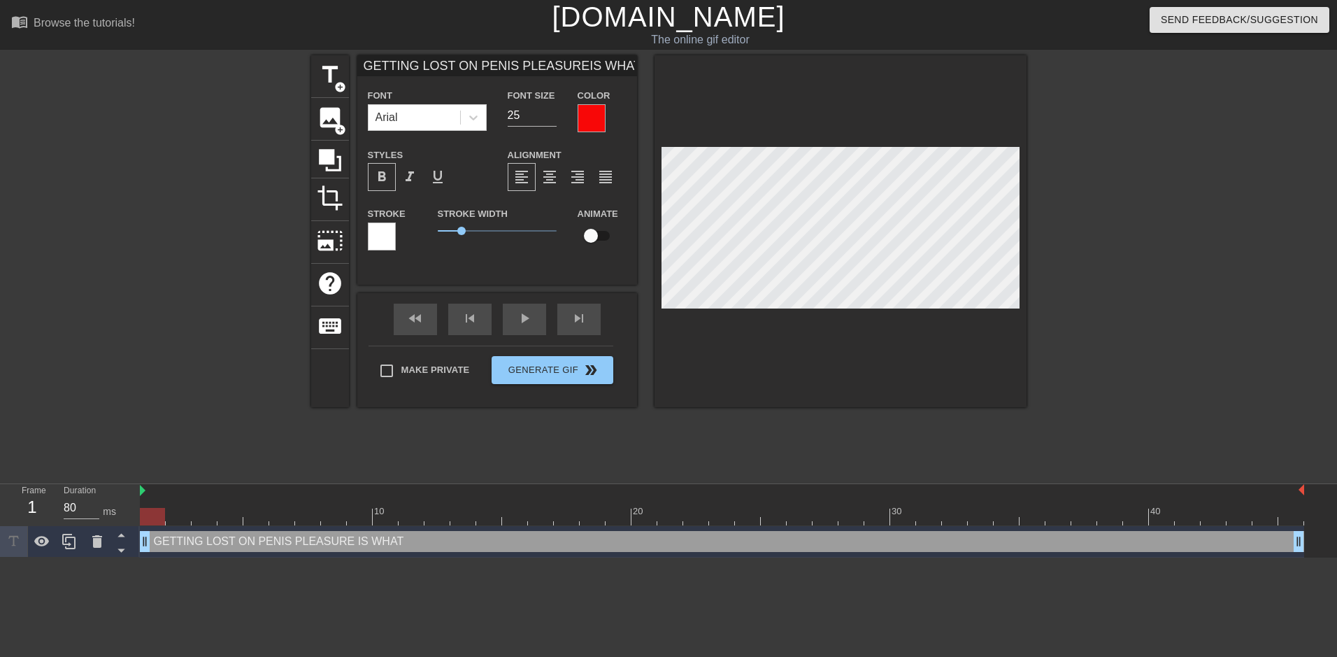
scroll to position [4, 3]
type input "GETTING LOST ON PENIS PLEASUREIS WHAT I"
type textarea "GETTING LOST ON PENIS PLEASURE IS WHAT I"
type input "GETTING LOST ON PENIS PLEASUREIS WHAT I"
type textarea "GETTING LOST ON PENIS PLEASURE IS WHAT I"
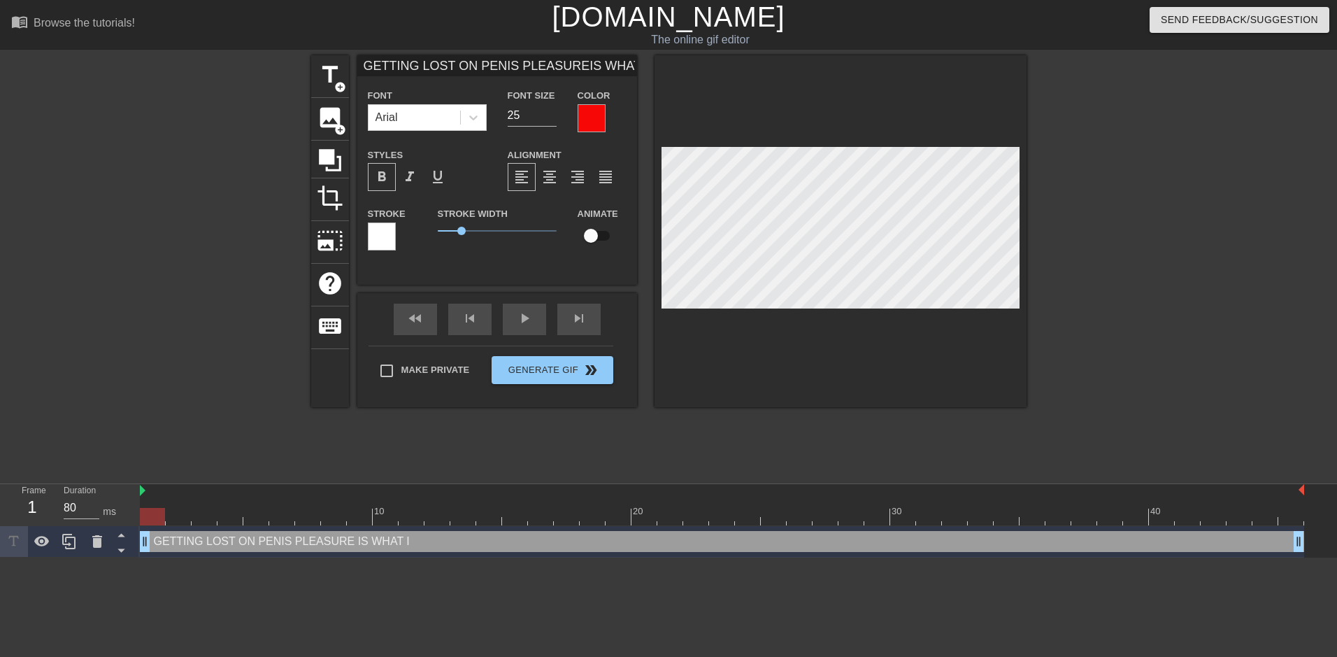
scroll to position [6, 2]
type input "GETTING LOST ON PENIS PLEASUREIS WHAT IL"
type textarea "GETTING LOST ON PENIS PLEASURE IS WHAT I L"
type input "GETTING LOST ON PENIS PLEASUREIS WHAT ILO"
type textarea "GETTING LOST ON PENIS PLEASURE IS WHAT I LO"
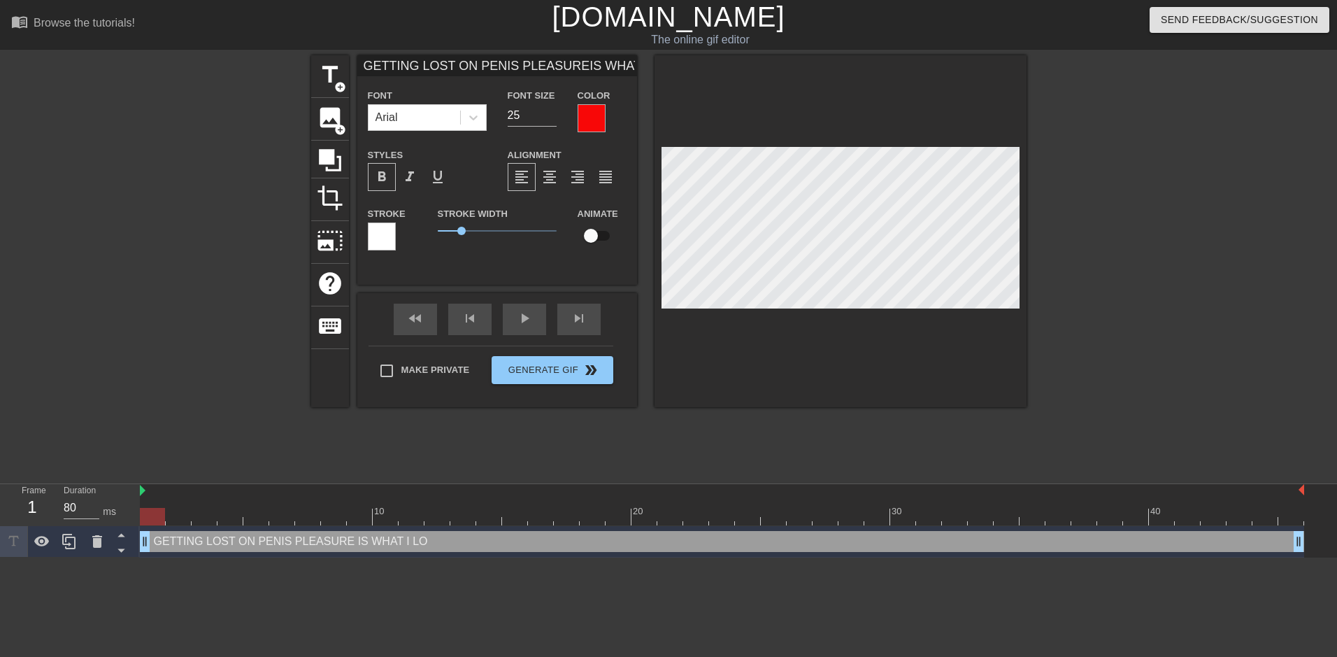
type input "GETTING LOST ON PENIS PLEASUREIS WHAT ILOV"
type textarea "GETTING LOST ON PENIS PLEASURE IS WHAT I LOV"
type input "GETTING LOST ON PENIS PLEASUREIS WHAT ILOVE"
type textarea "GETTING LOST ON PENIS PLEASURE IS WHAT I LOVE"
type input "GETTING LOST ON PENIS PLEASUREIS WHAT ILOVE"
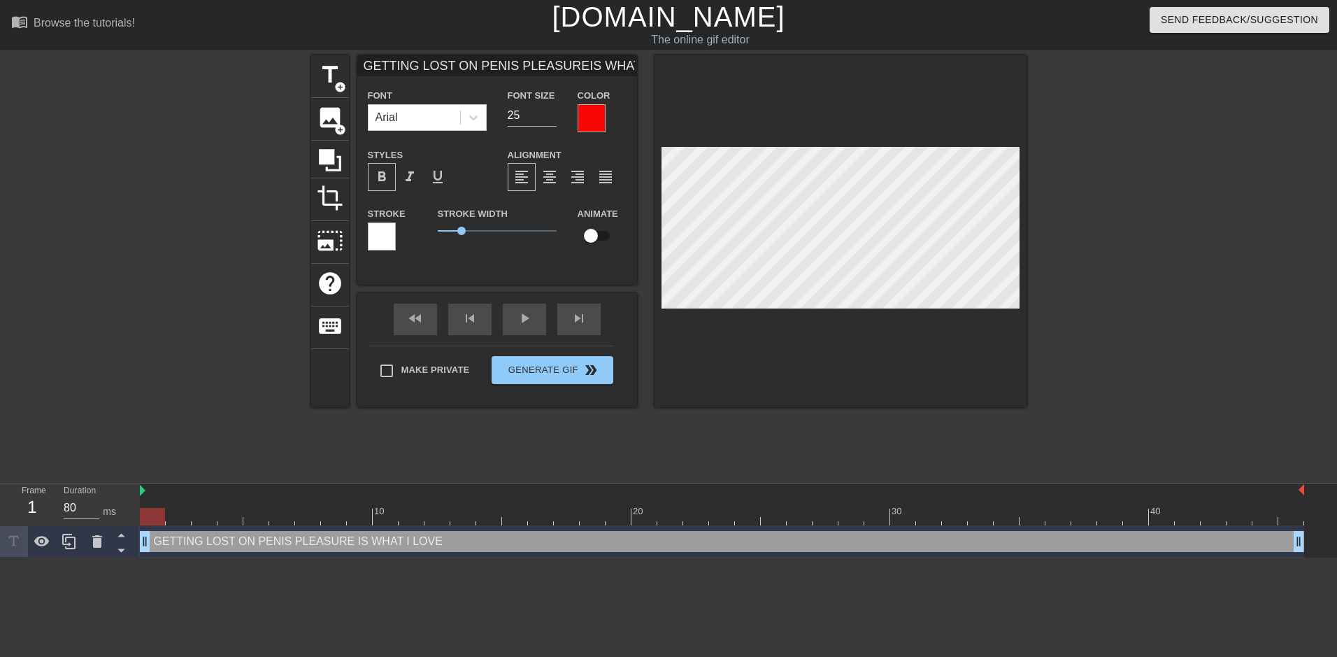
type textarea "GETTING LOST ON PENIS PLEASURE IS WHAT I LOVE"
type input "GETTING LOST ON PENIS PLEASUREIS WHAT ILOVE"
type textarea "GETTING LOST ON PENIS PLEASURE IS WHAT I LOVE"
type input "GETTING LOST ON PENIS PLEASUREIS WHAT ILOV"
type textarea "GETTING LOST ON PENIS PLEASURE IS WHAT I LOV"
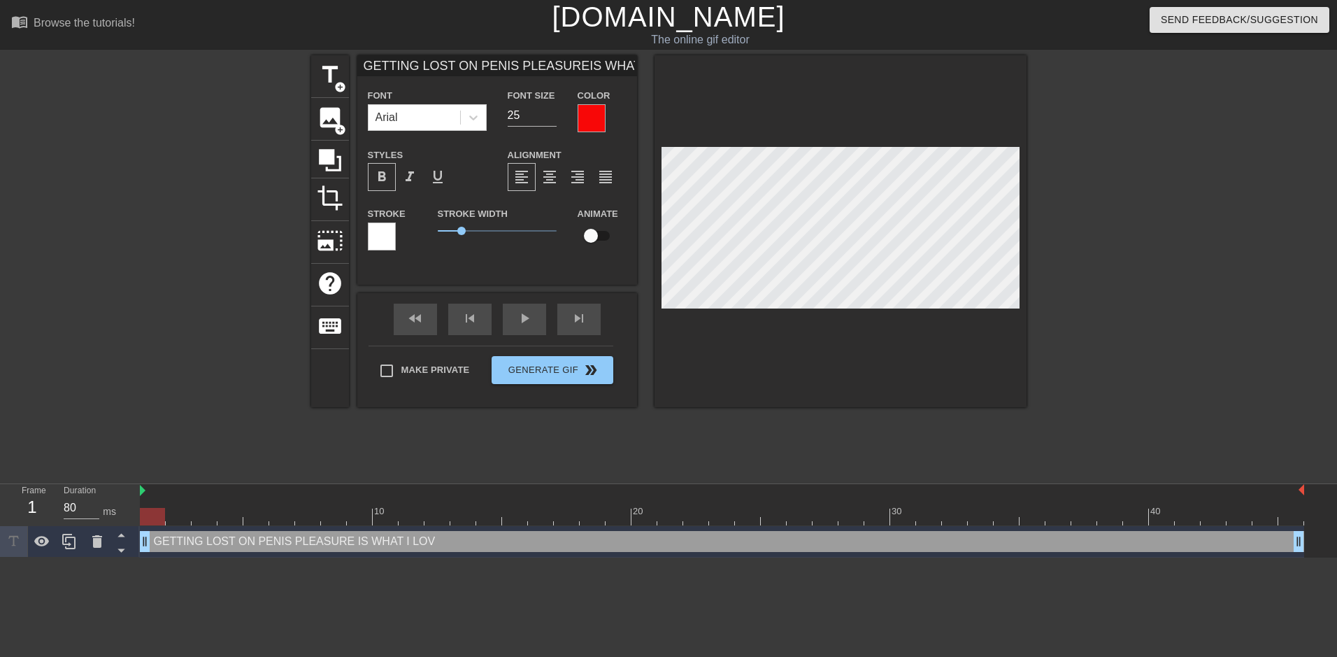
type input "GETTING LOST ON PENIS PLEASUREIS WHAT ILO"
type textarea "GETTING LOST ON PENIS PLEASURE IS WHAT I LO"
type input "GETTING LOST ON PENIS PLEASUREIS WHAT IL"
type textarea "GETTING LOST ON PENIS PLEASURE IS WHAT I L"
type input "GETTING LOST ON PENIS PLEASUREIS WHAT I"
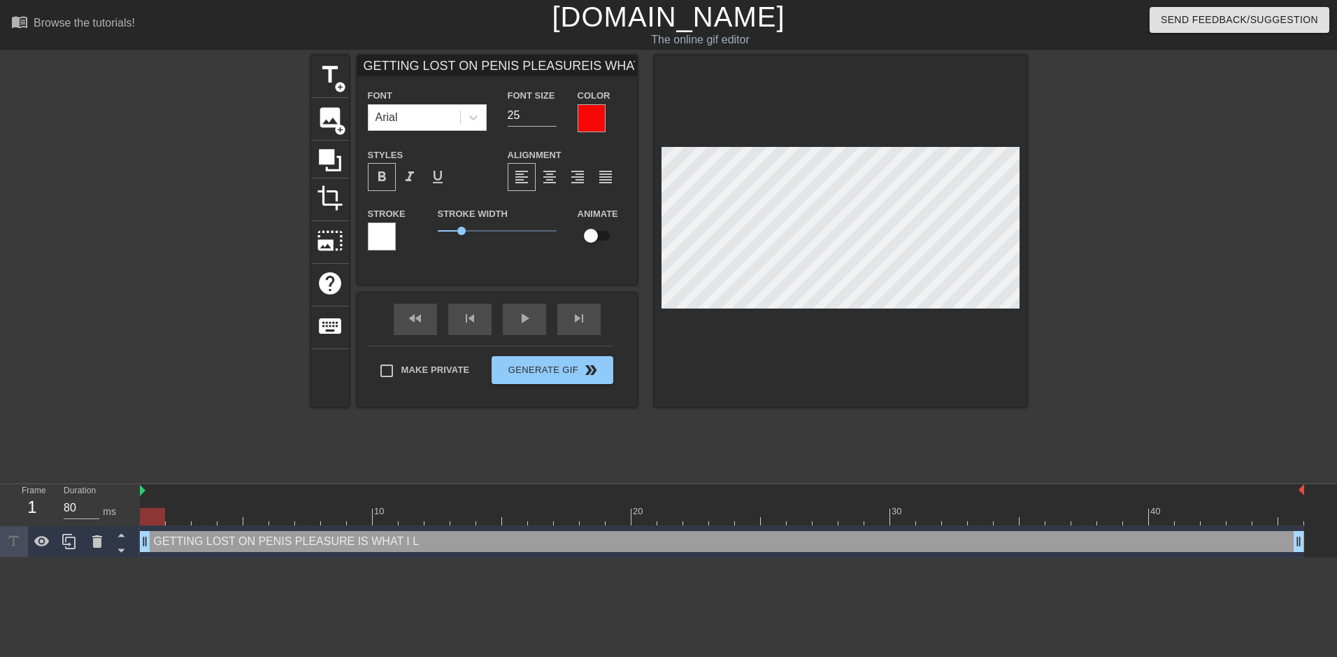
type textarea "GETTING LOST ON PENIS PLEASURE IS WHAT I"
type input "GETTING LOST ON PENIS PLEASUREIS WHAT I="
type textarea "GETTING LOST ON PENIS PLEASURE IS WHAT I ="
type input "GETTING LOST ON PENIS PLEASUREIS WHAT I"
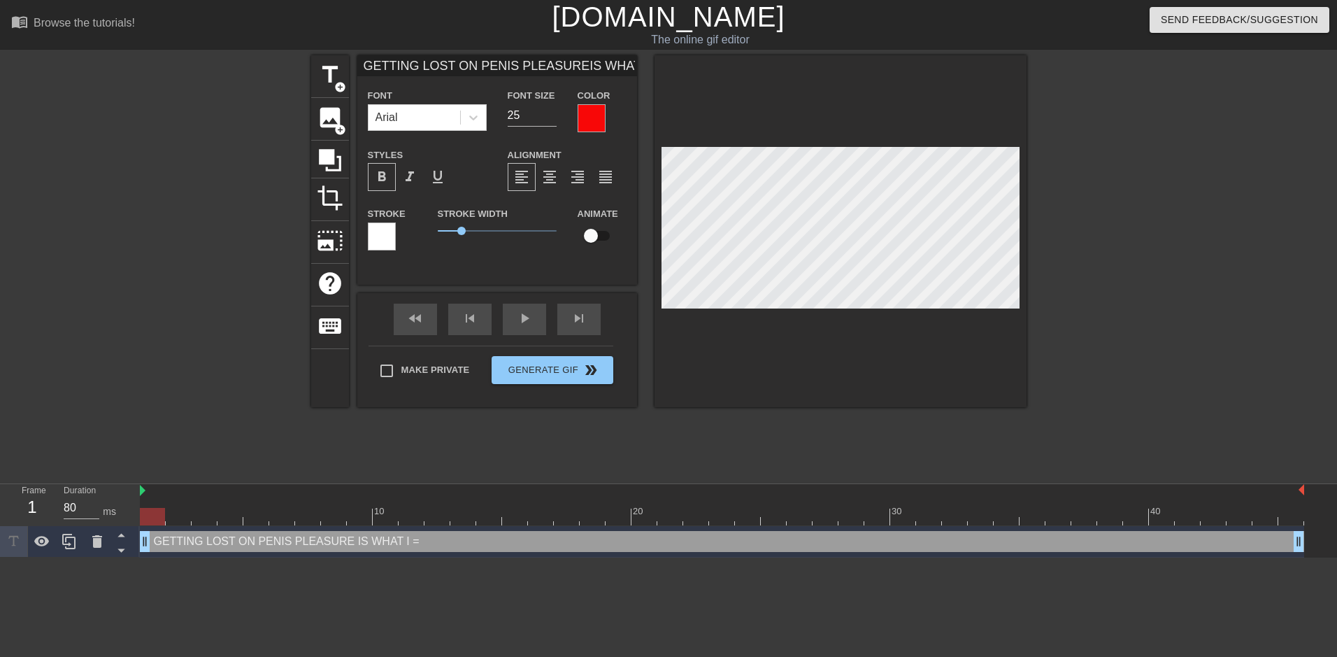
type textarea "GETTING LOST ON PENIS PLEASURE IS WHAT I"
type input "GETTING LOST ON PENIS PLEASUREIS WHAT I"
type textarea "GETTING LOST ON PENIS PLEASURE IS WHAT I"
type input "GETTING LOST ON PENIS PLEASUREIS WHAT I"
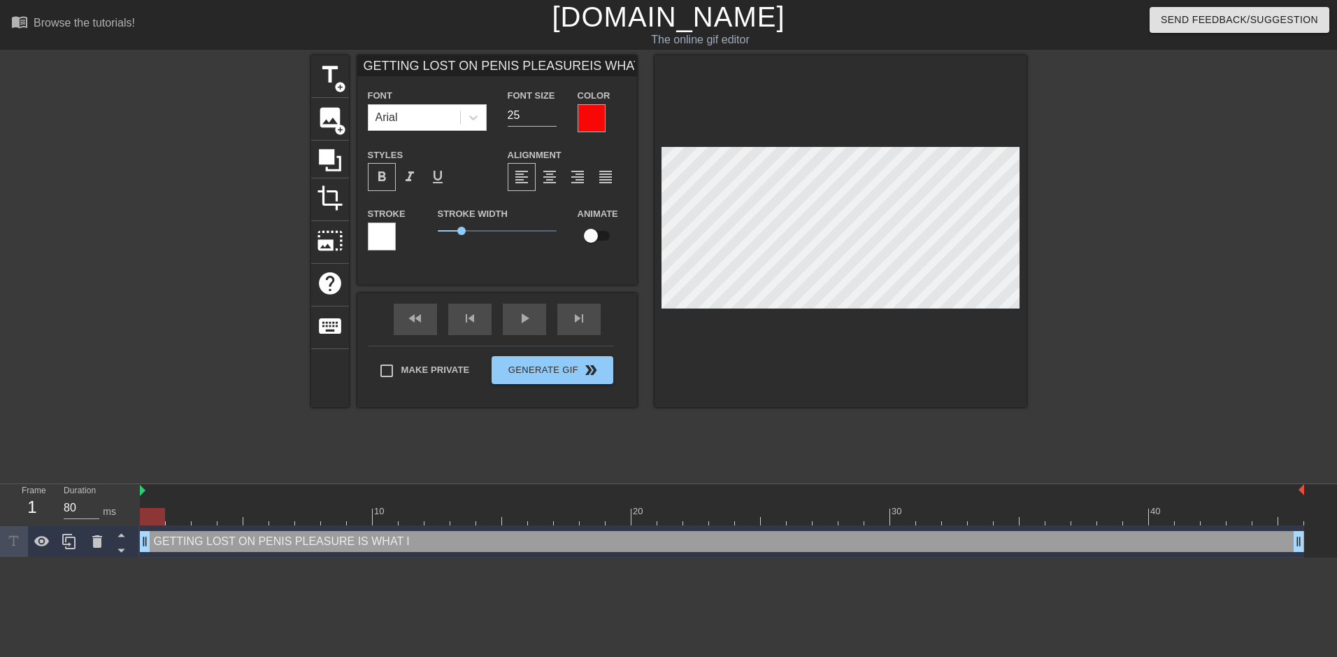
type textarea "GETTING LOST ON PENIS PLEASURE IS WHAT I"
type input "GETTING LOST ON PENIS PLEASUREIS WHAT I D"
type textarea "GETTING LOST ON PENIS PLEASURE IS WHAT I D"
type input "GETTING LOST ON PENIS PLEASUREIS WHAT I DO"
type textarea "GETTING LOST ON PENIS PLEASURE IS WHAT I DO"
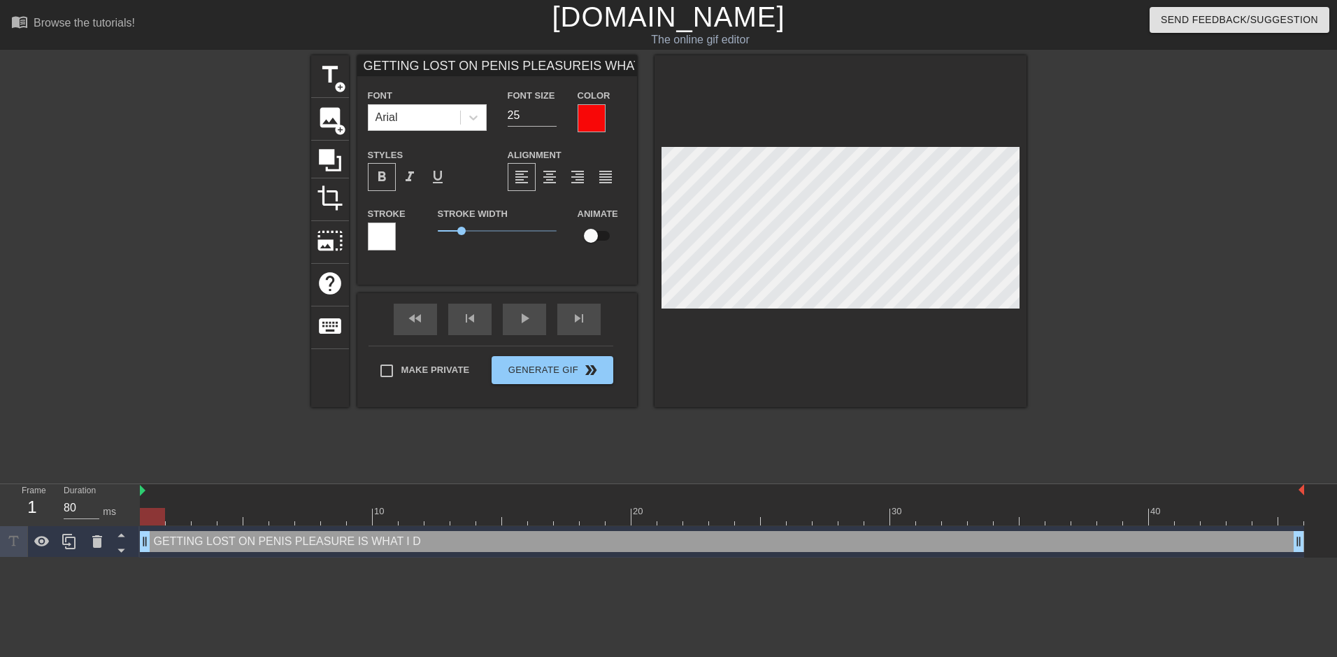
scroll to position [6, 4]
type input "GETTING LOST ON PENIS PLEASUREIS WHAT I DO"
type textarea "GETTING LOST ON PENIS PLEASURE IS WHAT I DO"
type input "GETTING LOST ON PENIS PLEASUREIS WHAT I DOA"
type textarea "GETTING LOST ON PENIS PLEASURE IS WHAT I DO A"
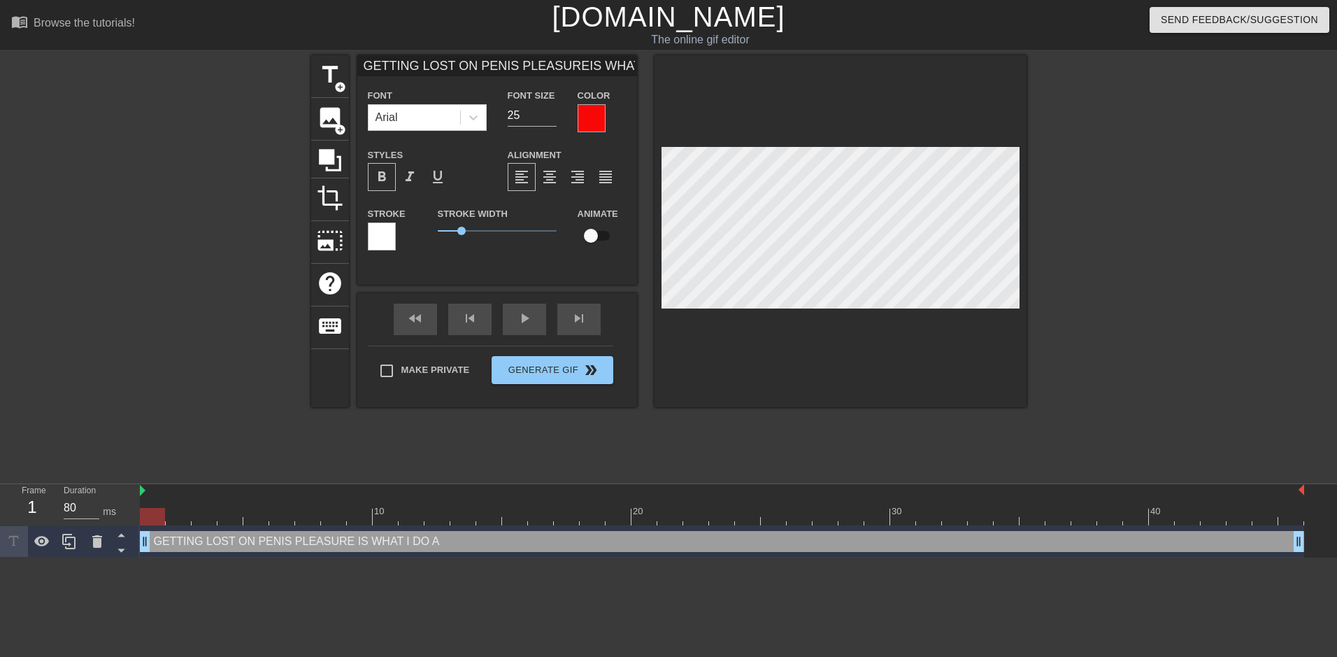
type input "GETTING LOST ON PENIS PLEASUREIS WHAT I DOAN"
type textarea "GETTING LOST ON PENIS PLEASURE IS WHAT I DO AN"
type input "GETTING LOST ON PENIS PLEASUREIS WHAT I DOAND"
type textarea "GETTING LOST ON PENIS PLEASURE IS WHAT I DO AND"
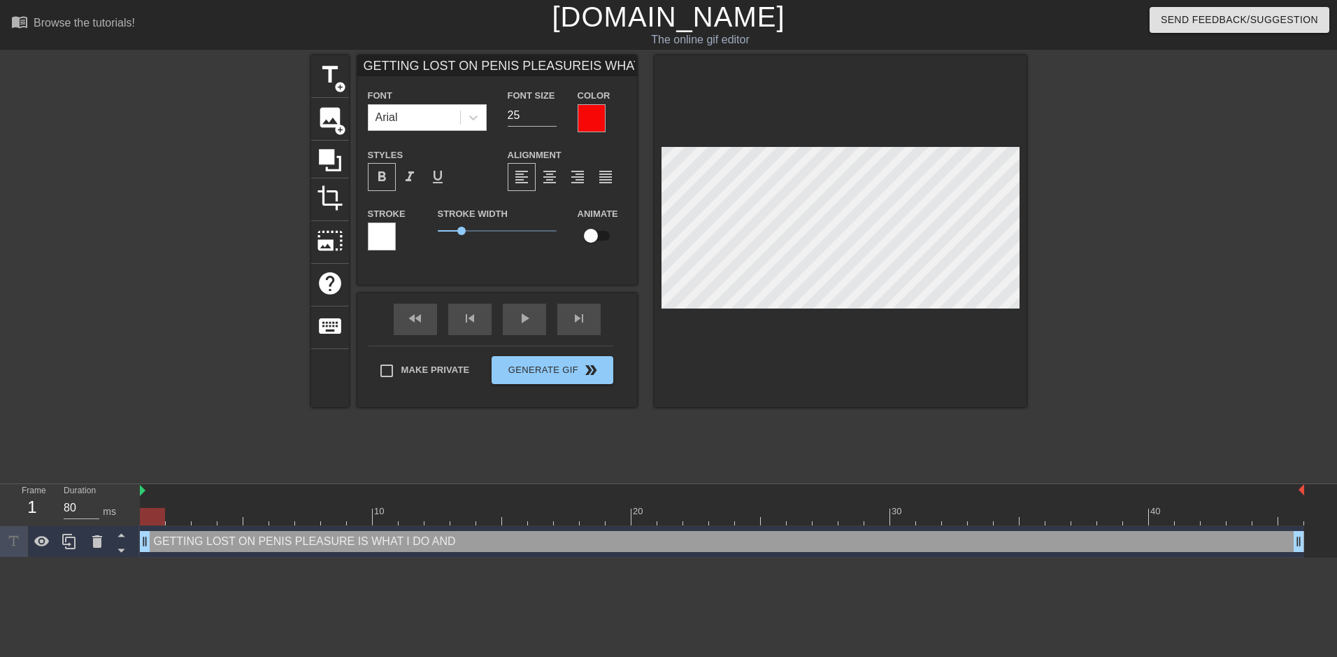
type input "GETTING LOST ON PENIS PLEASUREIS WHAT I DOAND"
type textarea "GETTING LOST ON PENIS PLEASURE IS WHAT I DO AND"
type input "GETTING LOST ON PENIS PLEASUREIS WHAT I DOAND N"
type textarea "GETTING LOST ON PENIS PLEASURE IS WHAT I DO AND N"
type input "GETTING LOST ON PENIS PLEASUREIS WHAT I DOAND NE"
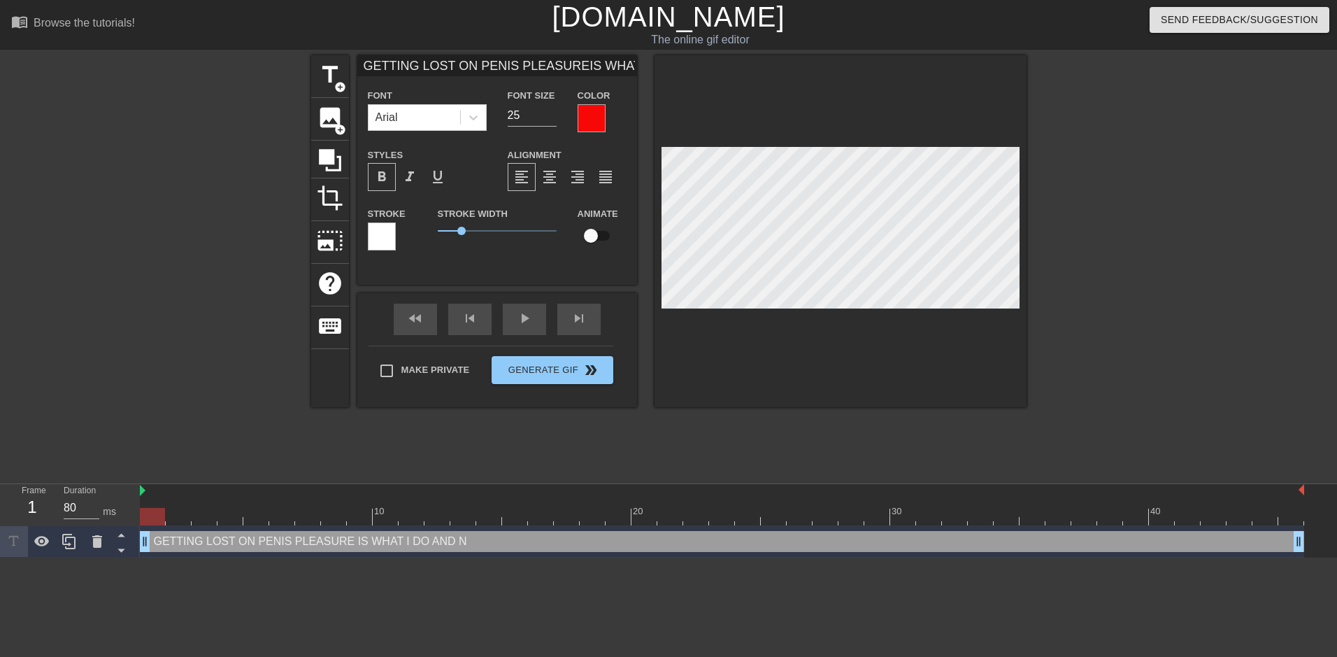
type textarea "GETTING LOST ON PENIS PLEASURE IS WHAT I DO AND NE"
type input "GETTING LOST ON PENIS PLEASUREIS WHAT I DOAND NEE"
type textarea "GETTING LOST ON PENIS PLEASURE IS WHAT I DO AND NEE"
type input "GETTING LOST ON PENIS PLEASUREIS WHAT I DOAND NEED"
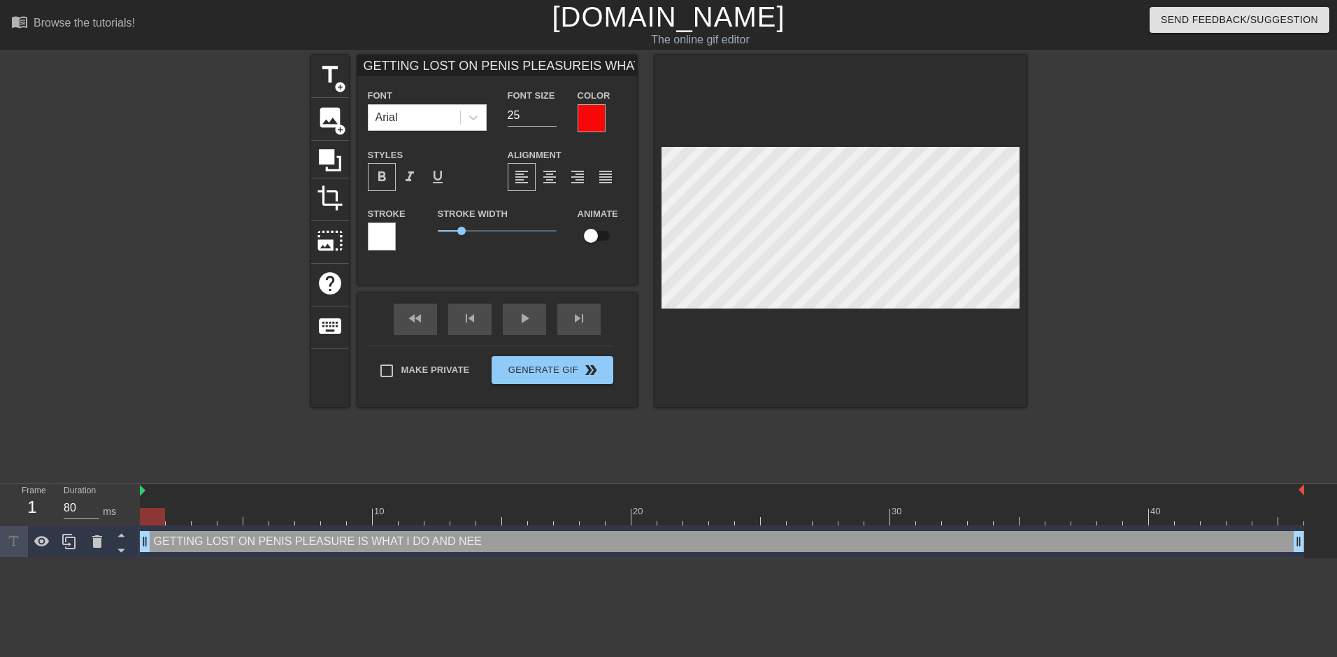
type textarea "GETTING LOST ON PENIS PLEASURE IS WHAT I DO AND NEED"
click at [1154, 242] on div at bounding box center [1148, 265] width 210 height 420
type input "GETTING LOST ON PENIS PLEASUREIS WHAT W DOAND NEED"
type textarea "GETTING LOST ON PENIS PLEASURE IS WHAT W DO AND NEED"
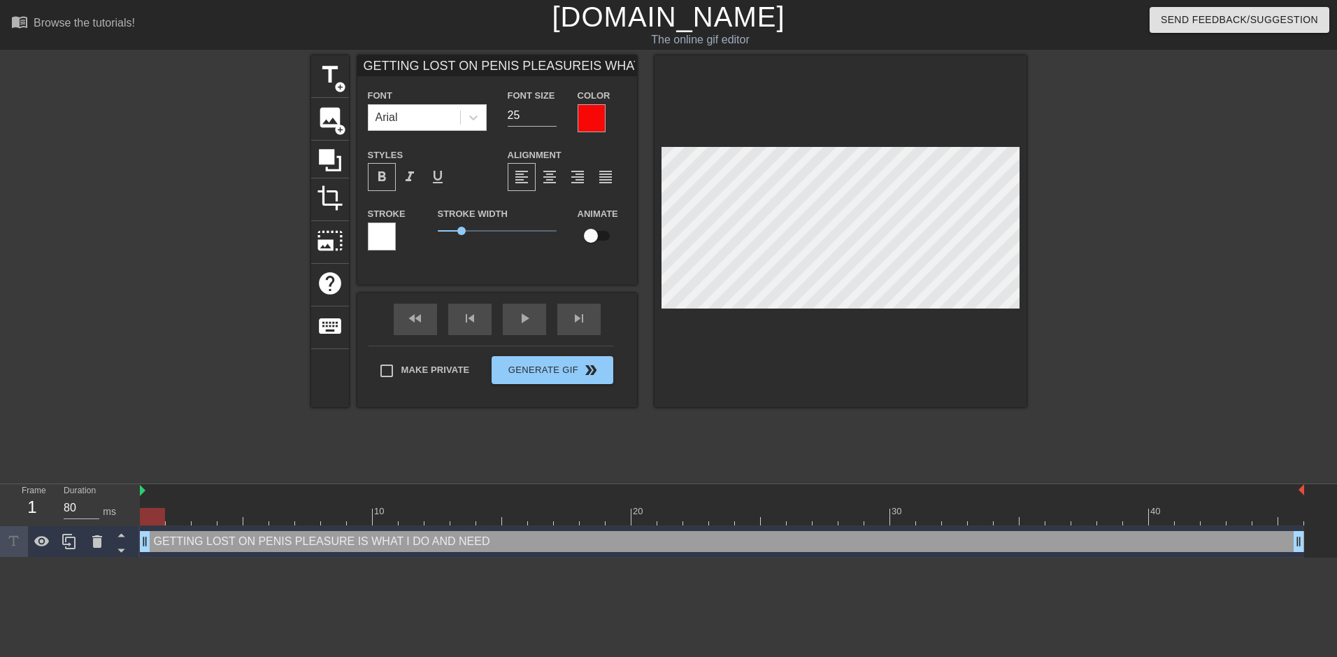
type input "GETTING LOST ON PENIS PLEASUREIS WHAT WE DOAND NEED"
type textarea "GETTING LOST ON PENIS PLEASURE IS WHAT WE DO AND NEED"
click at [334, 79] on span "title" at bounding box center [330, 75] width 27 height 27
type input "New text 1"
type input "40"
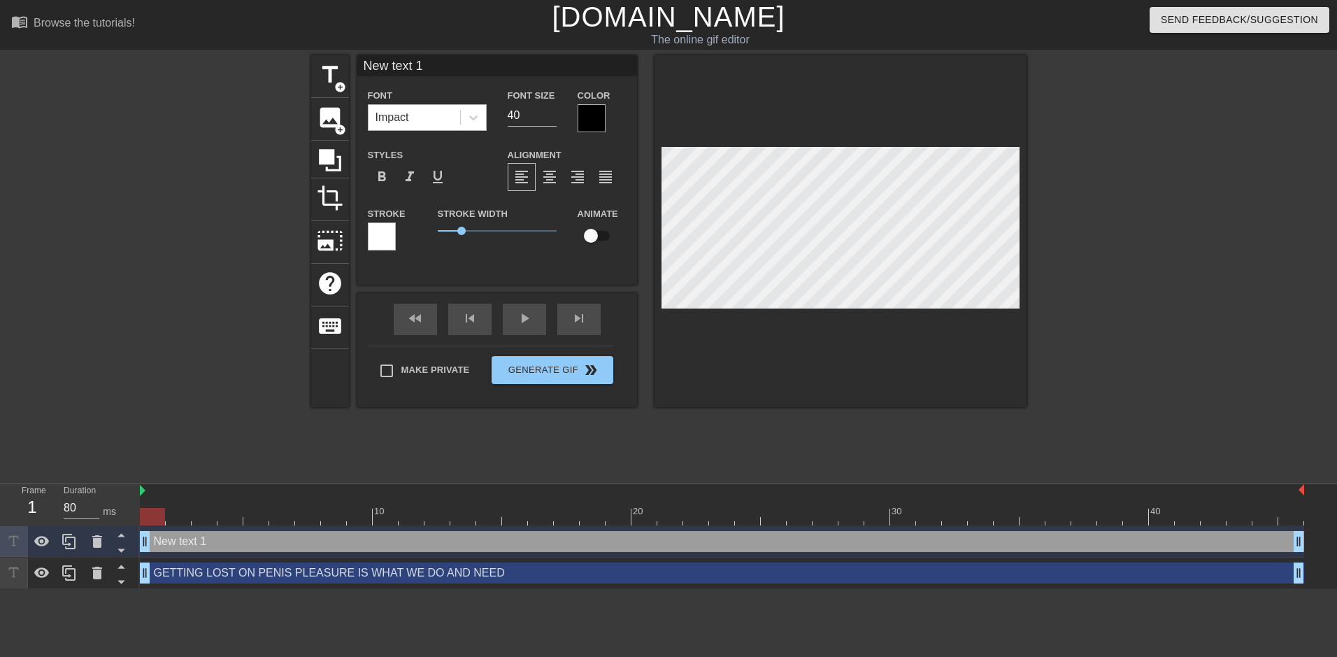
click at [446, 111] on div "Impact" at bounding box center [415, 117] width 92 height 25
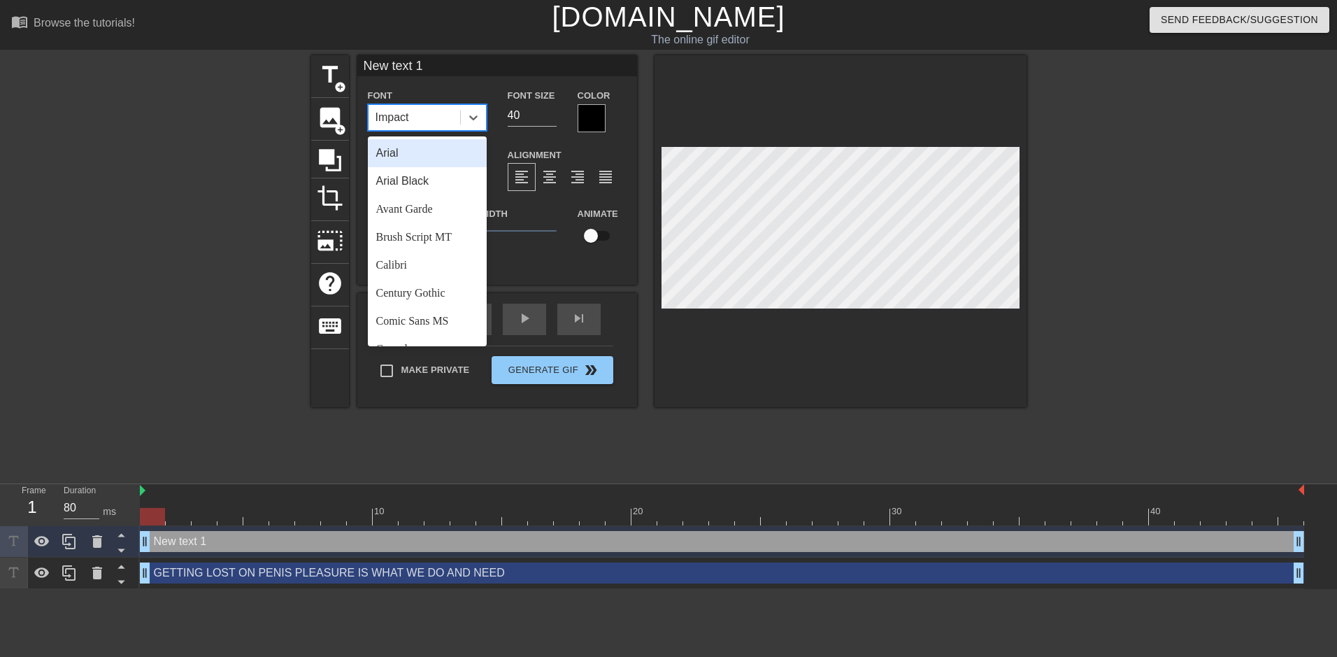
click at [420, 150] on div "Arial" at bounding box center [427, 153] width 119 height 28
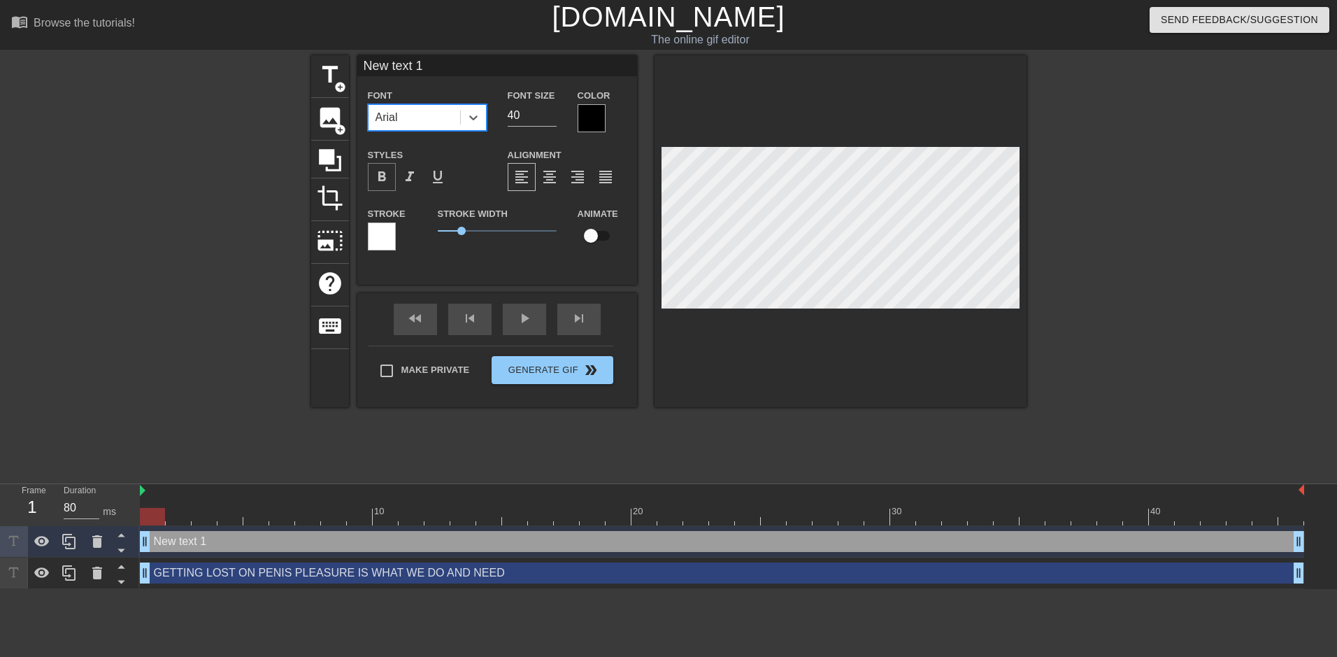
click at [389, 174] on span "format_bold" at bounding box center [381, 177] width 17 height 17
click at [569, 178] on span "format_align_right" at bounding box center [577, 177] width 17 height 17
click at [591, 126] on div at bounding box center [592, 118] width 28 height 28
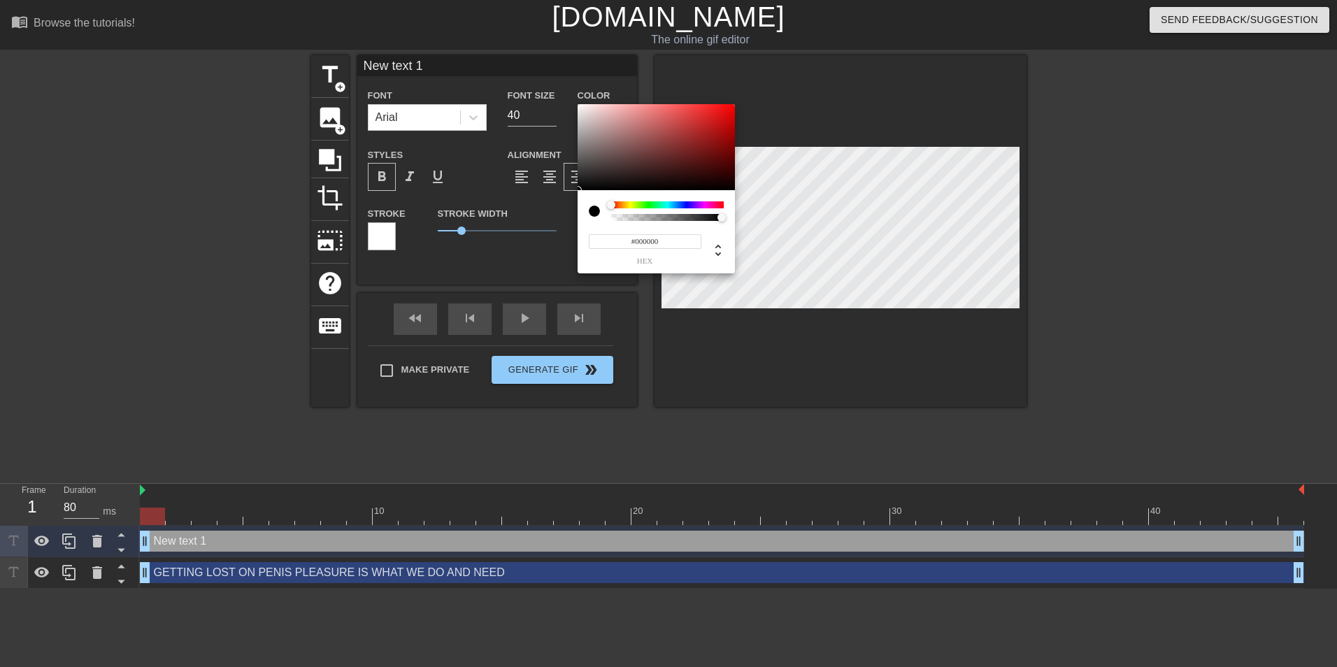
type input "#F60404"
click at [732, 107] on div at bounding box center [656, 147] width 157 height 87
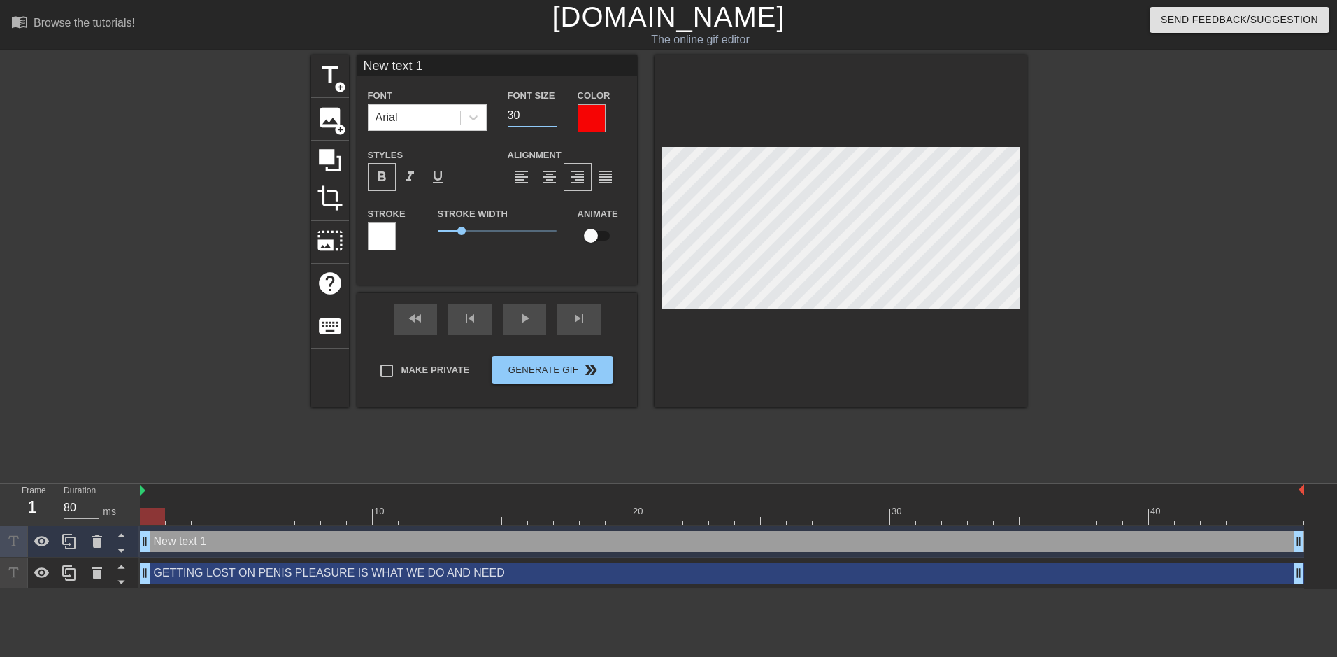
click at [553, 117] on input "30" at bounding box center [532, 115] width 49 height 22
click at [553, 117] on input "29" at bounding box center [532, 115] width 49 height 22
click at [553, 117] on input "28" at bounding box center [532, 115] width 49 height 22
click at [553, 117] on input "27" at bounding box center [532, 115] width 49 height 22
click at [553, 117] on input "26" at bounding box center [532, 115] width 49 height 22
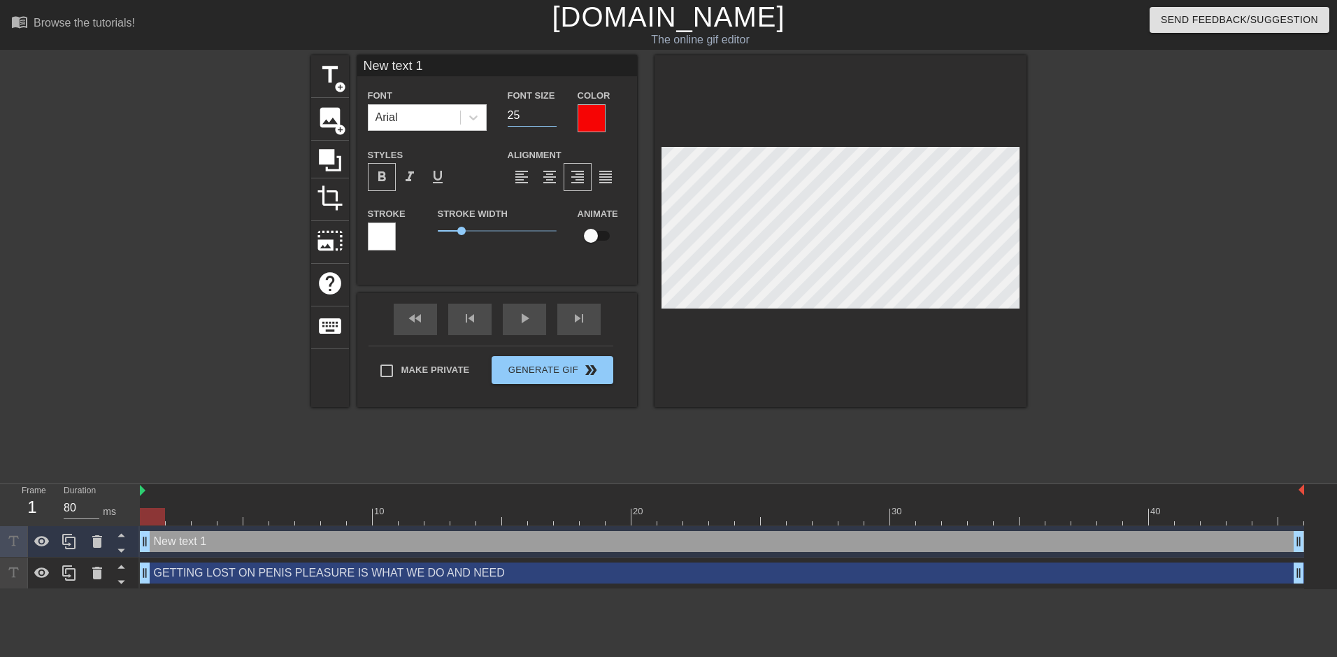
type input "25"
click at [553, 117] on input "25" at bounding box center [532, 115] width 49 height 22
type input "E"
type textarea "E"
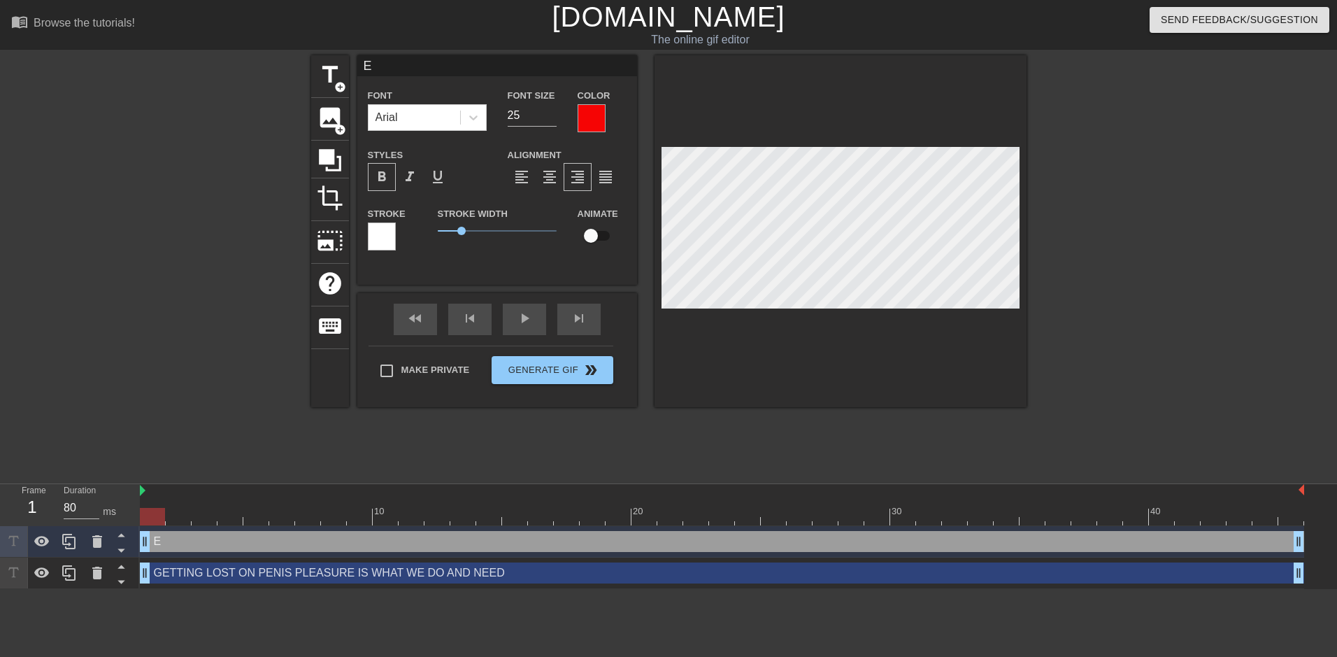
type input "EV"
type textarea "EV"
type input "EVE"
type textarea "EVE"
type input "EVER"
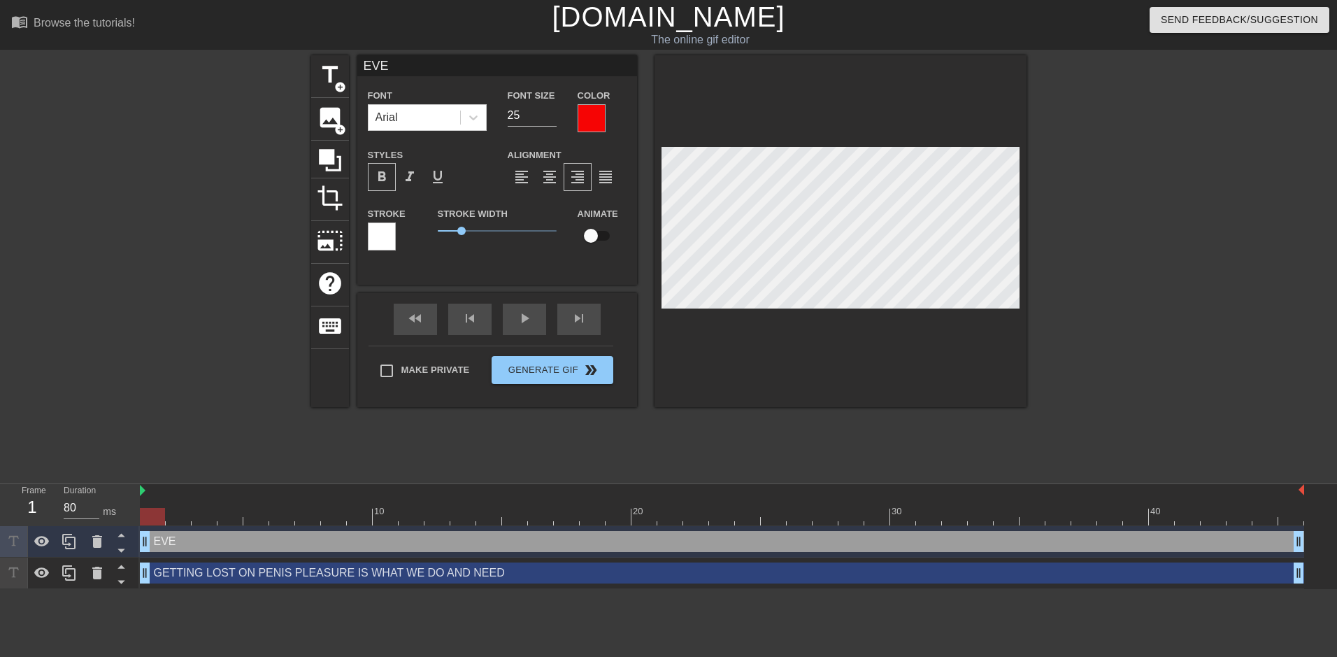
type textarea "EVER"
type input "EVERY"
type textarea "EVERY"
type input "EVERY"
type textarea "EVERY"
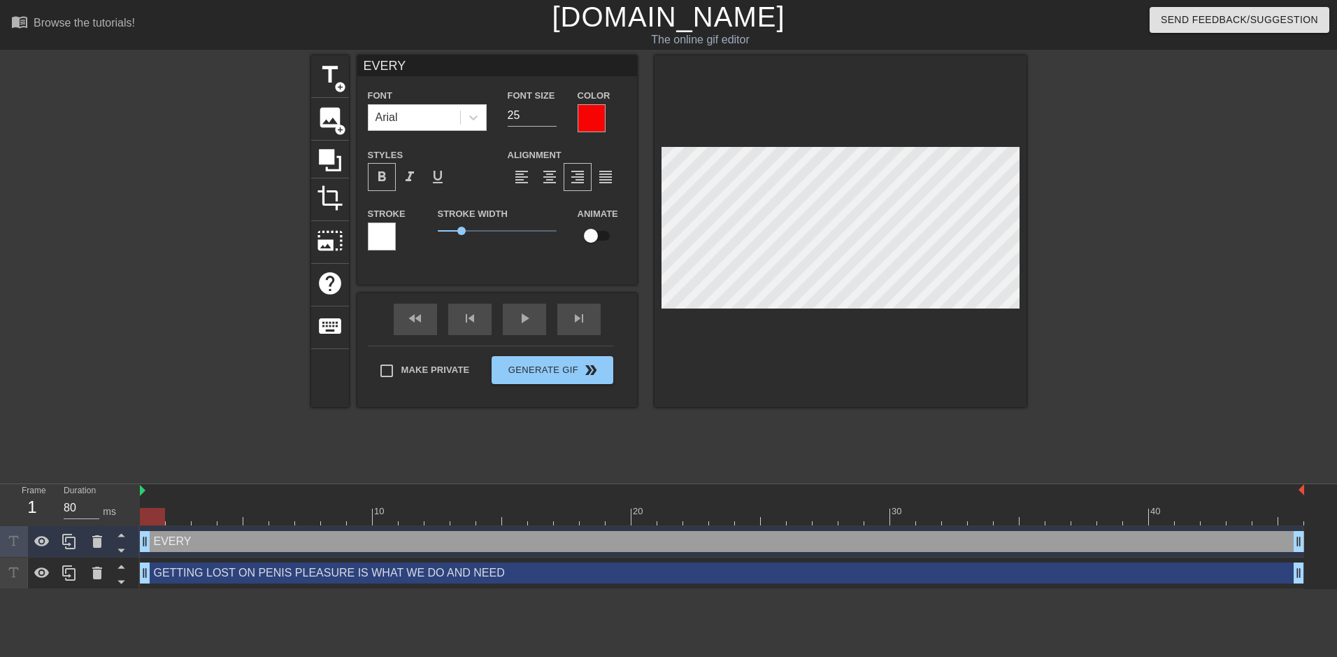
type input "EVERY D"
type textarea "EVERY D"
type input "EVERY DA"
type textarea "EVERY DA"
type input "EVERY DAY"
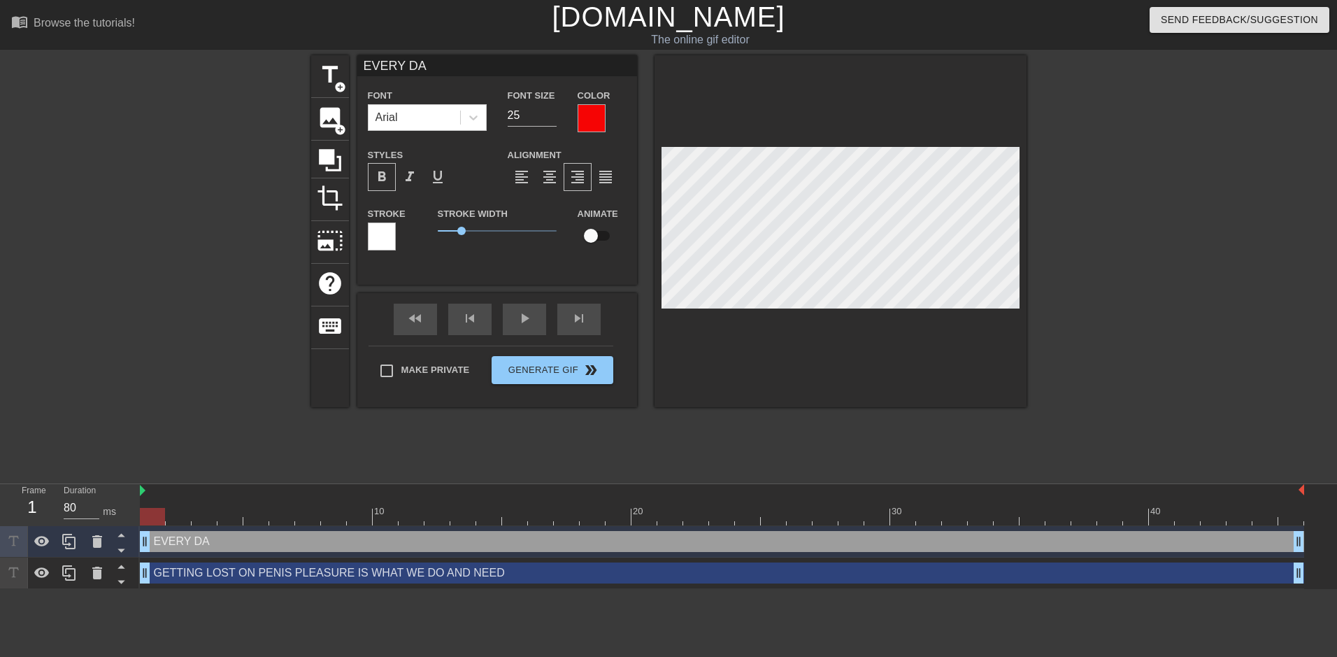
type textarea "EVERY DAY"
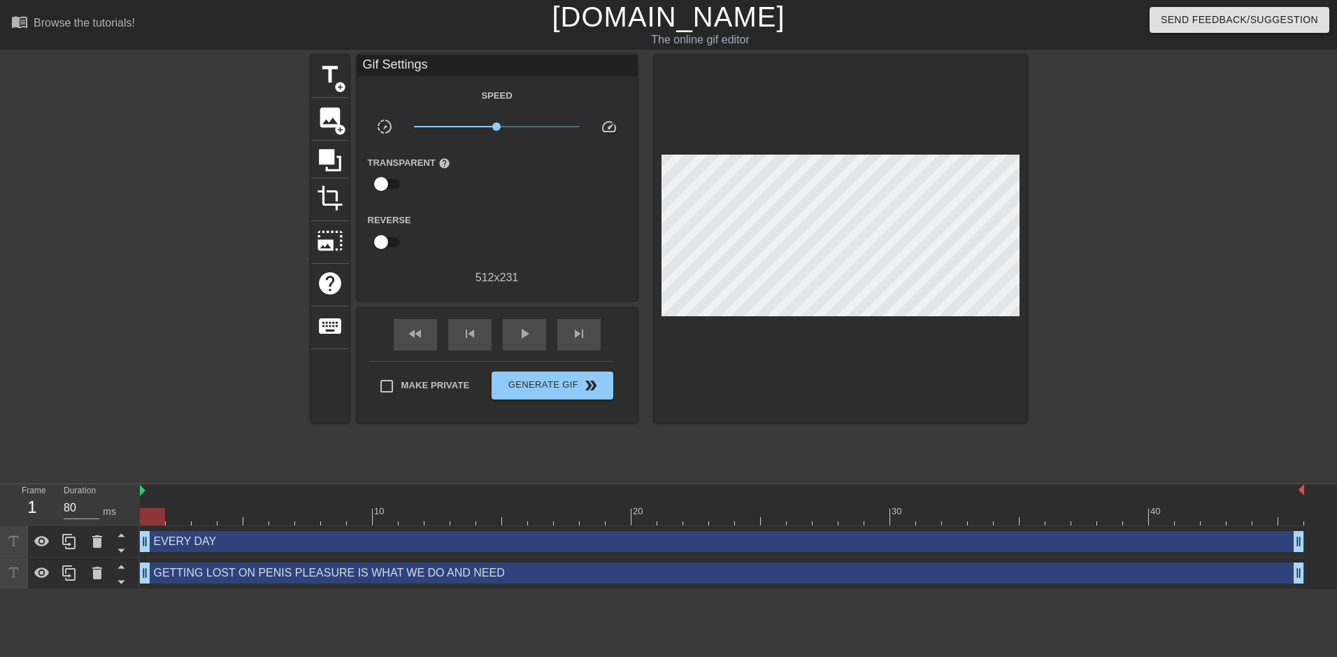
click at [1179, 288] on div at bounding box center [1148, 265] width 210 height 420
click at [1078, 263] on div at bounding box center [1148, 265] width 210 height 420
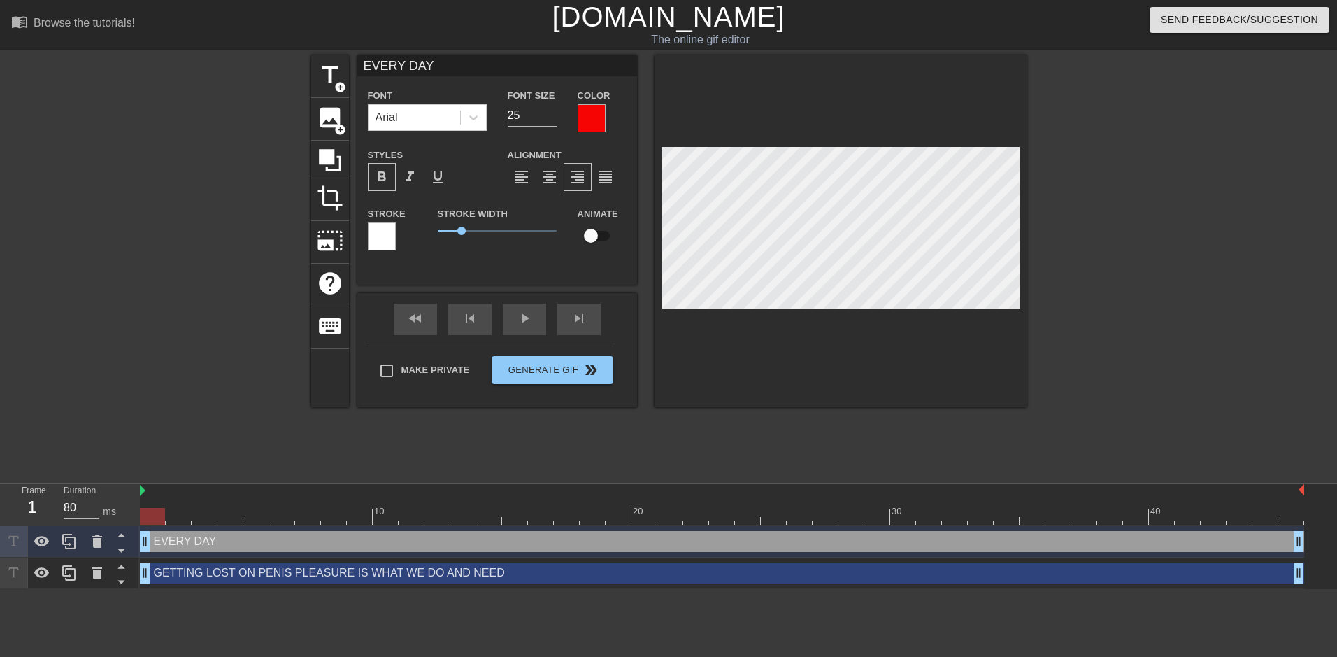
type input "EVERY DAY!"
click at [1101, 293] on div at bounding box center [1148, 265] width 210 height 420
click at [1113, 276] on div at bounding box center [1148, 265] width 210 height 420
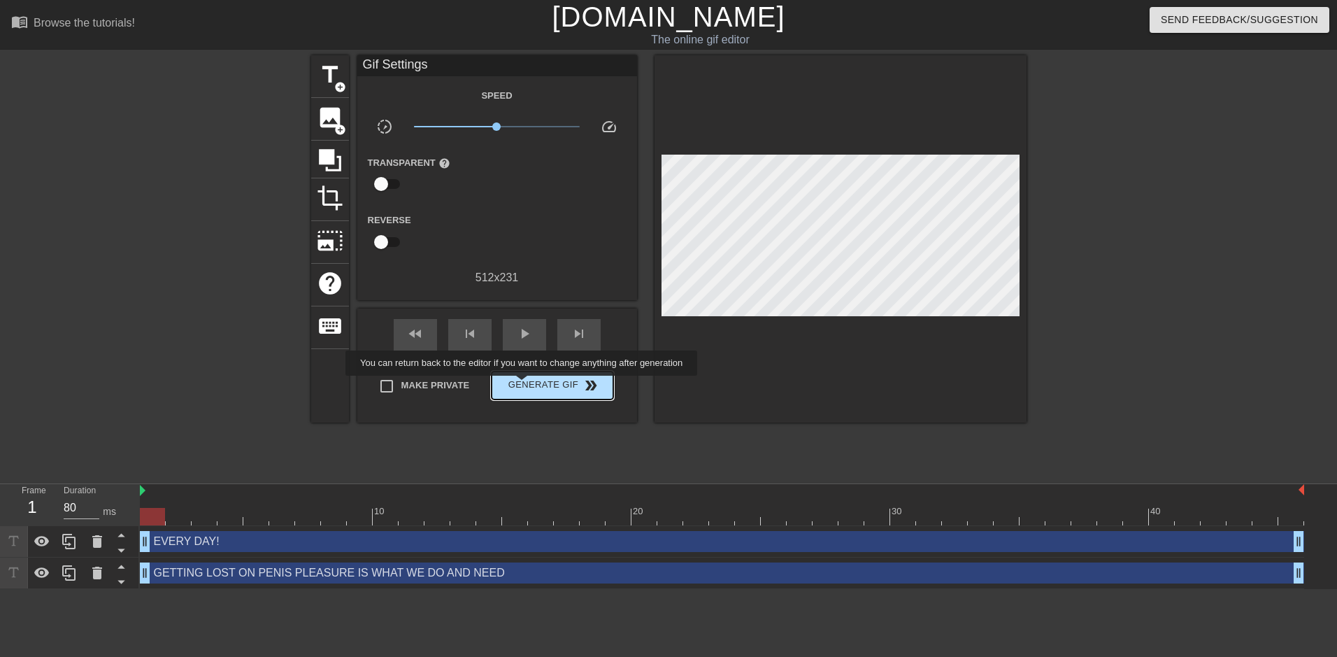
click at [523, 385] on span "Generate Gif double_arrow" at bounding box center [552, 385] width 110 height 17
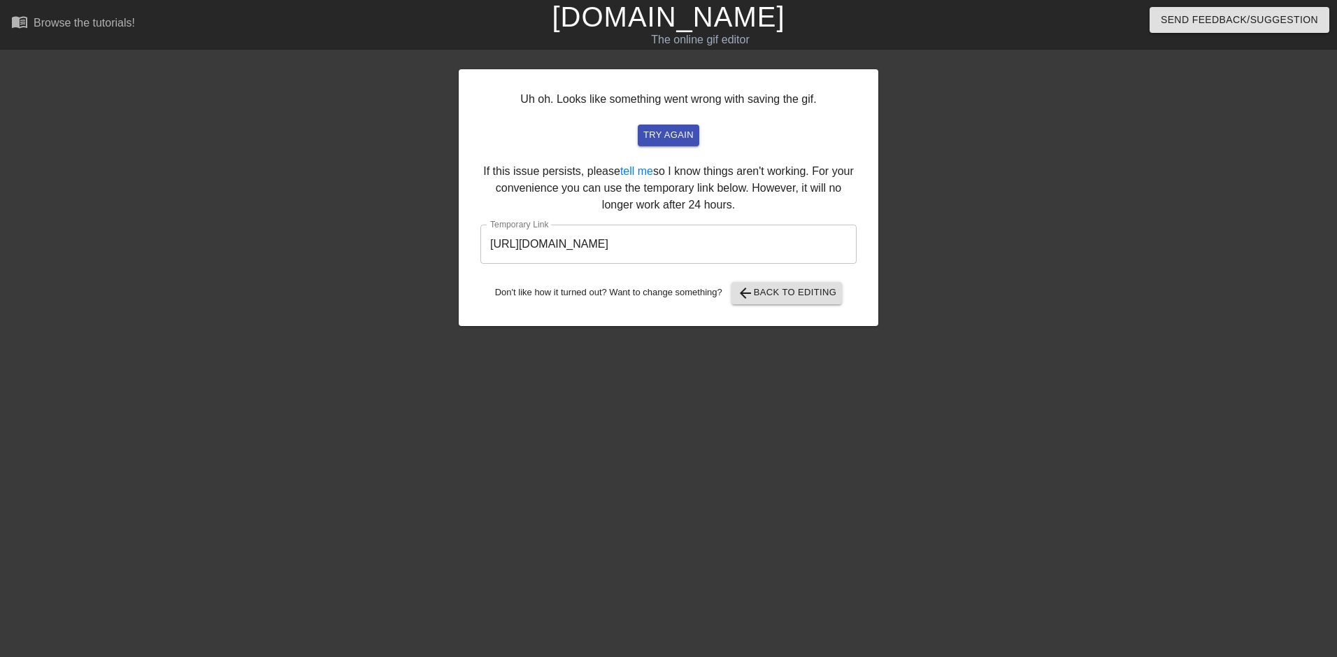
drag, startPoint x: 554, startPoint y: 492, endPoint x: 615, endPoint y: 422, distance: 93.7
click at [554, 481] on html "menu_book Browse the tutorials! Gifntext.com The online gif editor Send Feedbac…" at bounding box center [668, 240] width 1337 height 481
click at [725, 245] on input "https://www.gifntext.com/temp_generations/w7EOSVKi.gif" at bounding box center [668, 244] width 376 height 39
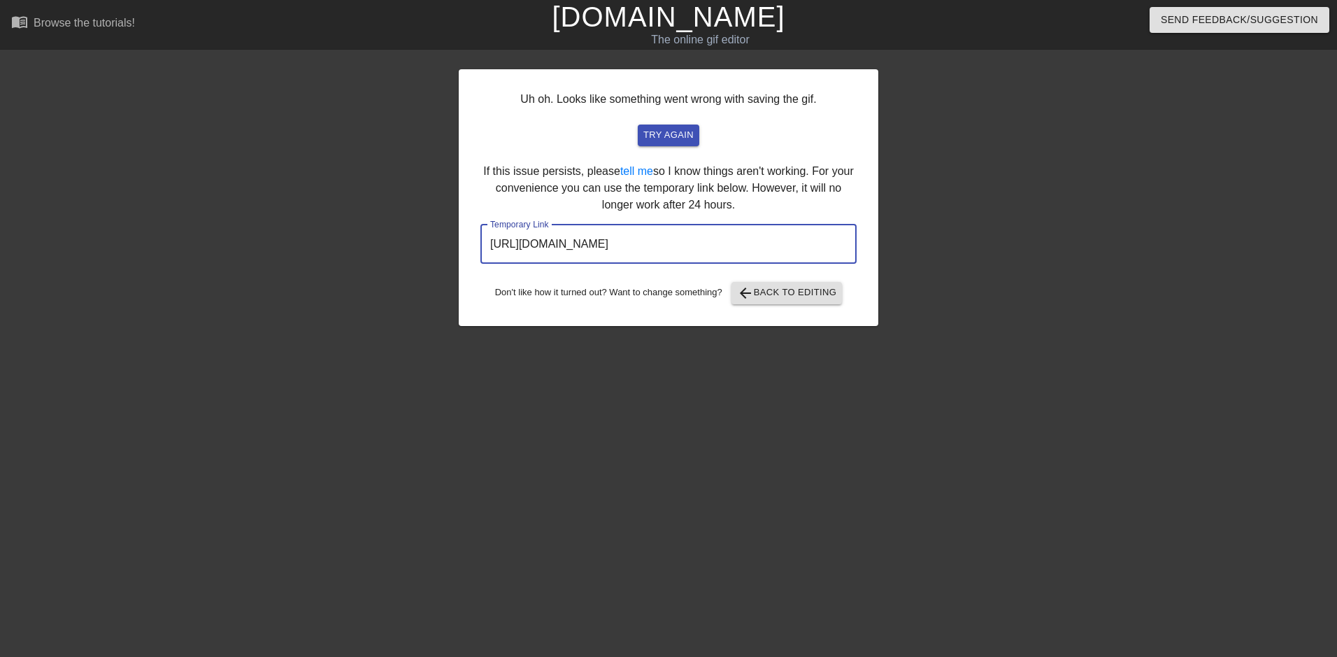
click at [725, 245] on input "https://www.gifntext.com/temp_generations/w7EOSVKi.gif" at bounding box center [668, 244] width 376 height 39
